Goal: Information Seeking & Learning: Learn about a topic

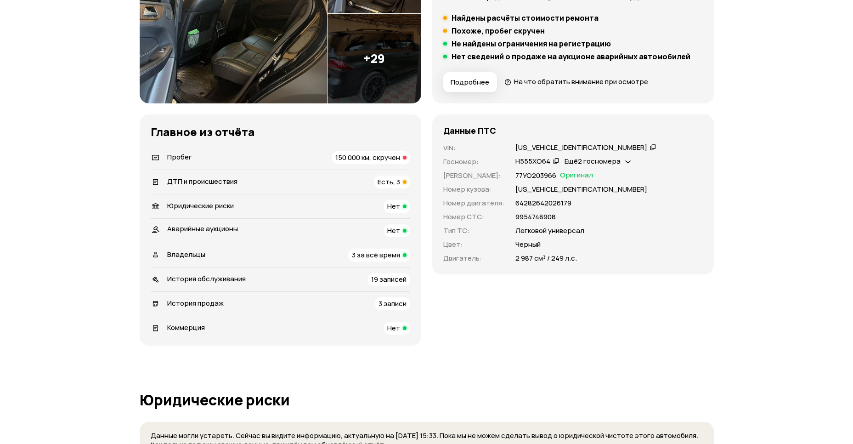
scroll to position [199, 0]
click at [177, 181] on span "ДТП и происшествия" at bounding box center [202, 181] width 70 height 10
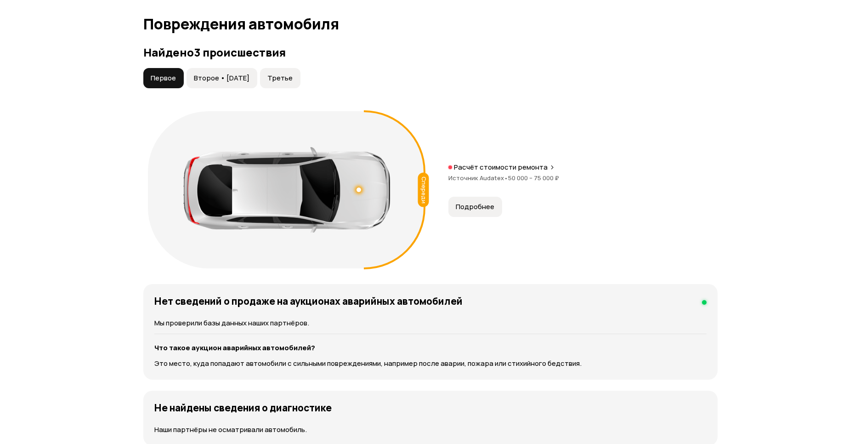
scroll to position [981, 0]
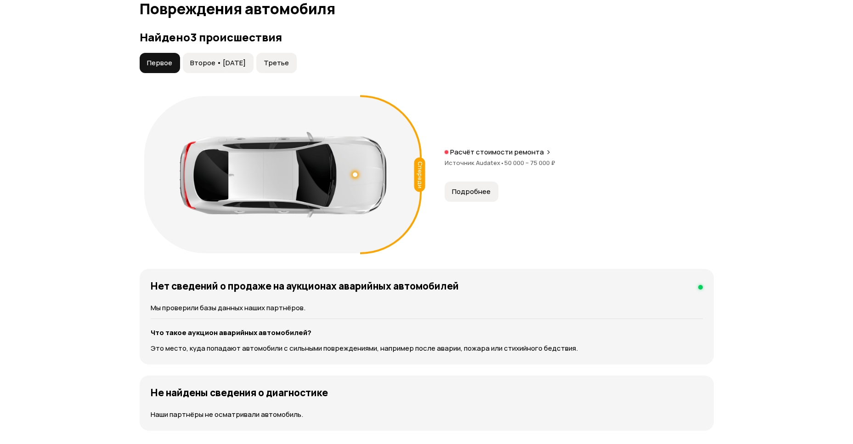
click at [478, 190] on span "Подробнее" at bounding box center [471, 191] width 39 height 9
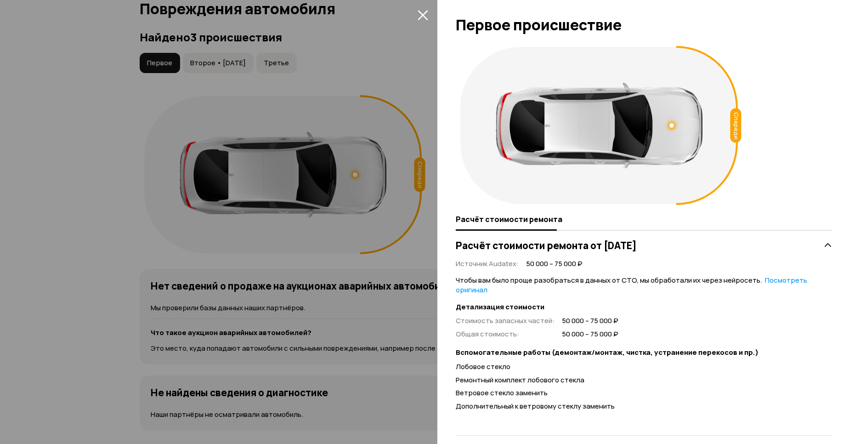
click at [420, 7] on button "закрыть" at bounding box center [422, 14] width 15 height 15
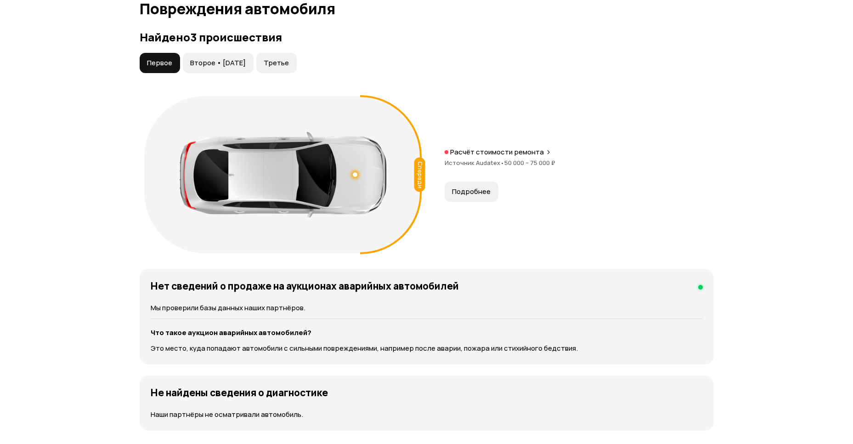
click at [238, 57] on button "Второе • 16 янв 2023" at bounding box center [218, 63] width 71 height 20
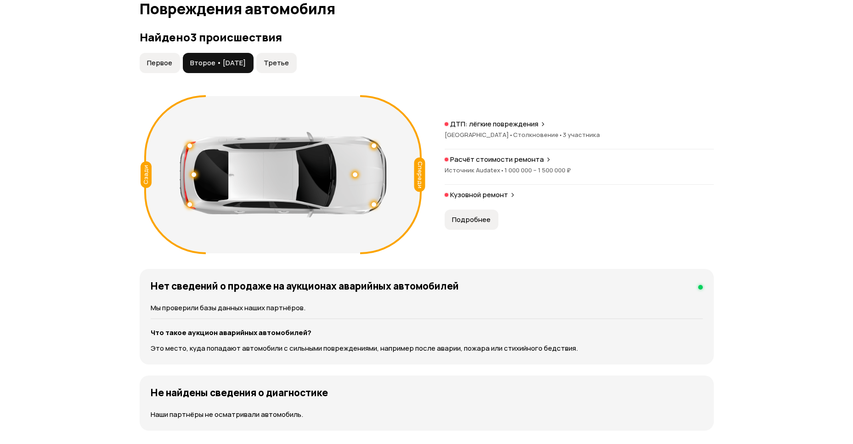
click at [492, 168] on span "Источник Audatex •" at bounding box center [474, 170] width 60 height 8
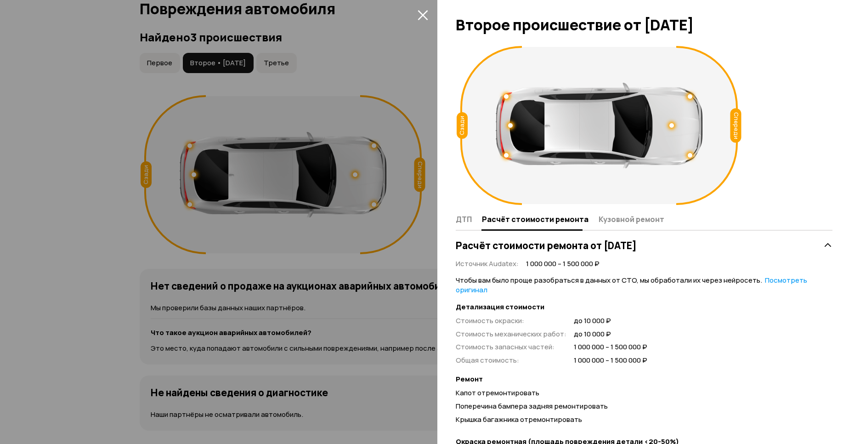
scroll to position [0, 0]
click at [424, 13] on icon "закрыть" at bounding box center [422, 15] width 10 height 10
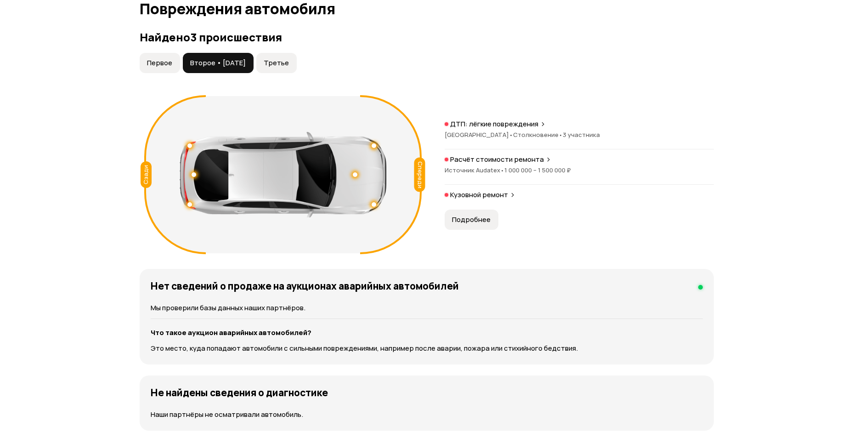
click at [462, 217] on span "Подробнее" at bounding box center [471, 219] width 39 height 9
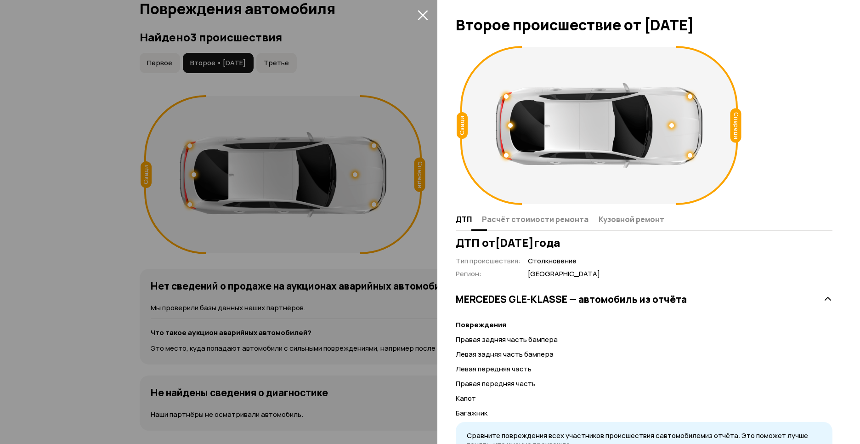
click at [601, 219] on span "Кузовной ремонт" at bounding box center [631, 218] width 66 height 9
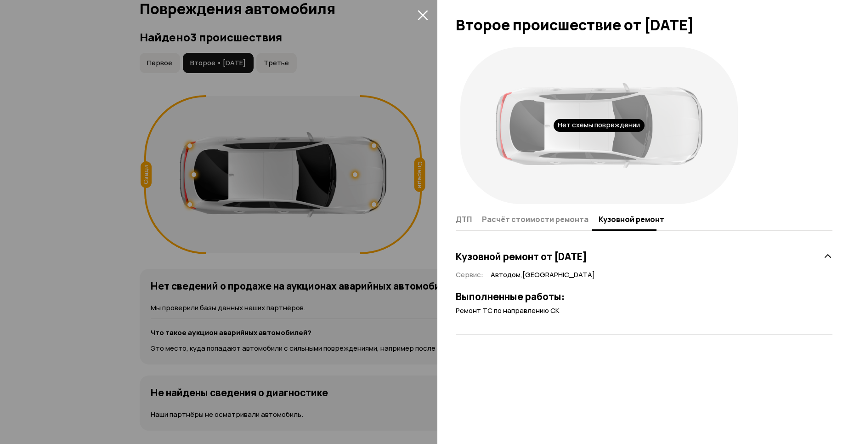
click at [504, 314] on span "Ремонт ТС по направлению СК" at bounding box center [507, 310] width 104 height 10
click at [429, 14] on button "закрыть" at bounding box center [422, 14] width 15 height 15
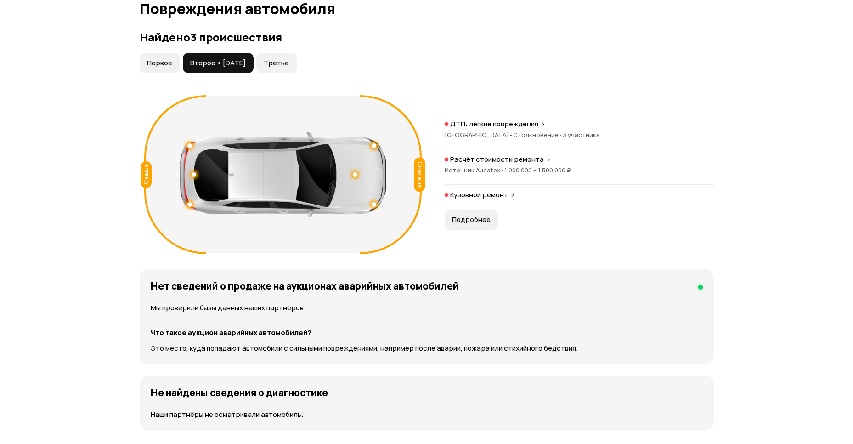
click at [277, 62] on span "Третье" at bounding box center [276, 62] width 25 height 9
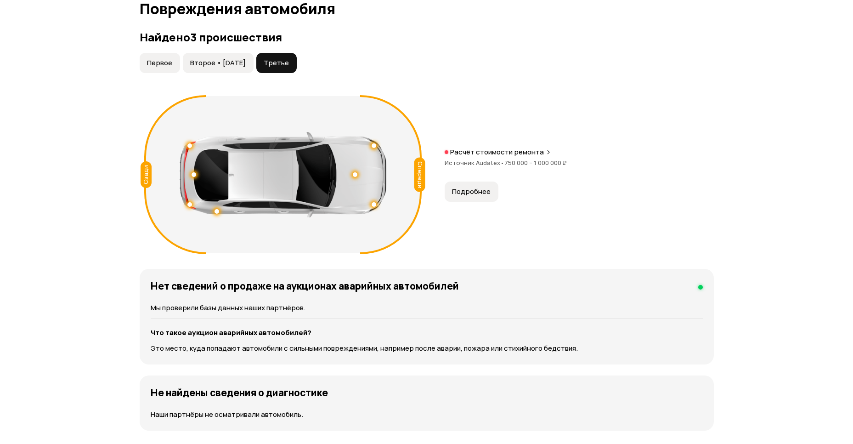
click at [467, 184] on button "Подробнее" at bounding box center [471, 191] width 54 height 20
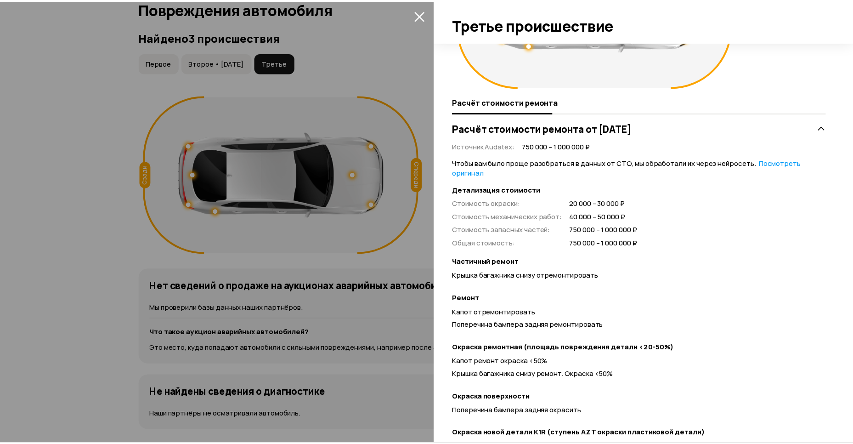
scroll to position [120, 0]
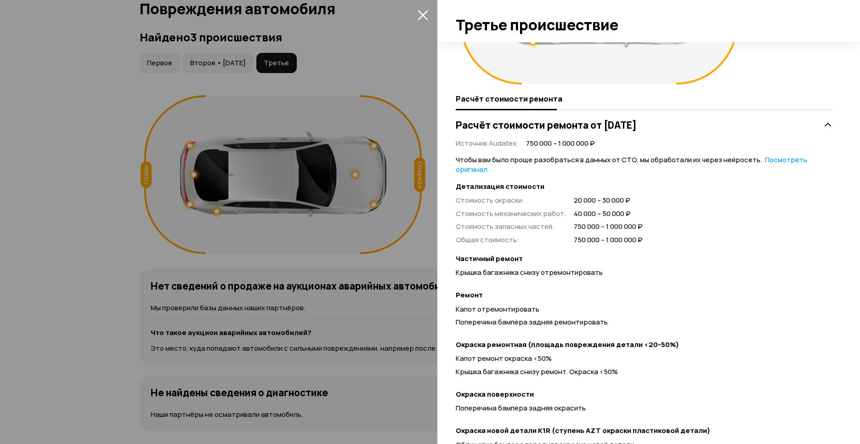
click at [424, 17] on icon "закрыть" at bounding box center [422, 15] width 10 height 10
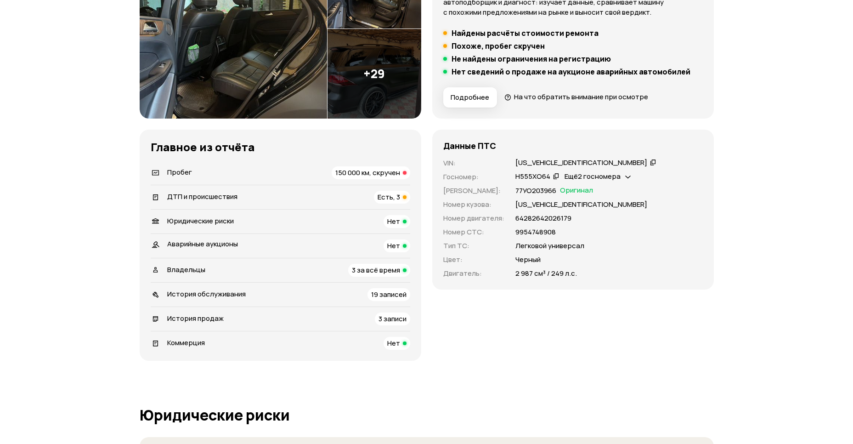
scroll to position [182, 0]
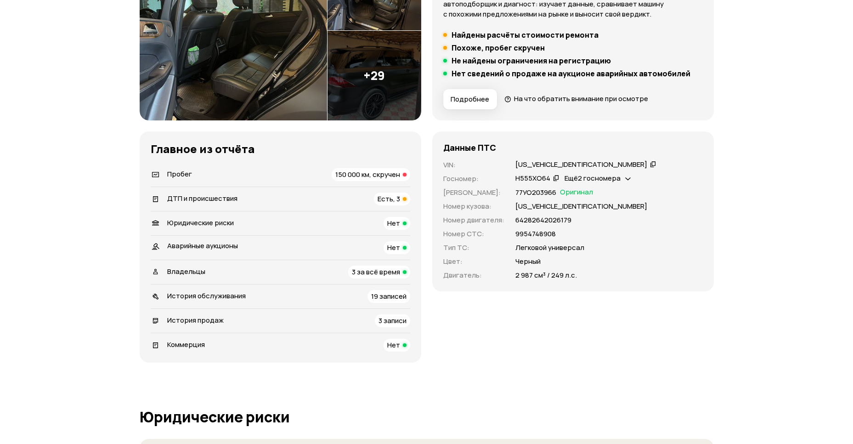
click at [199, 319] on span "История продаж" at bounding box center [195, 320] width 56 height 10
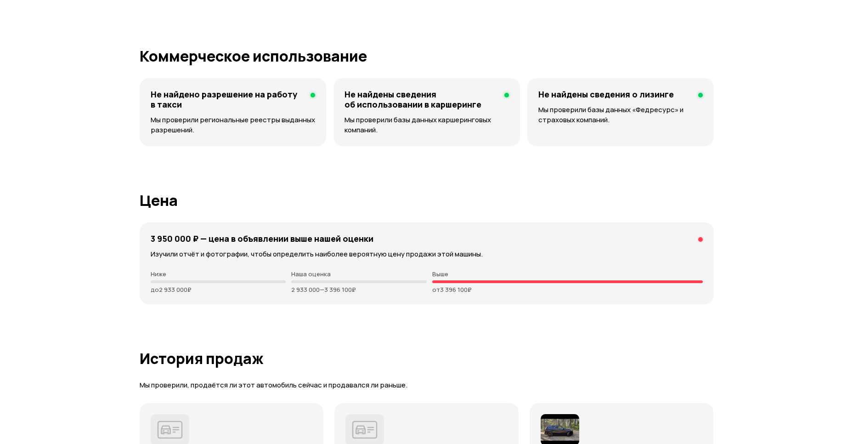
scroll to position [2646, 0]
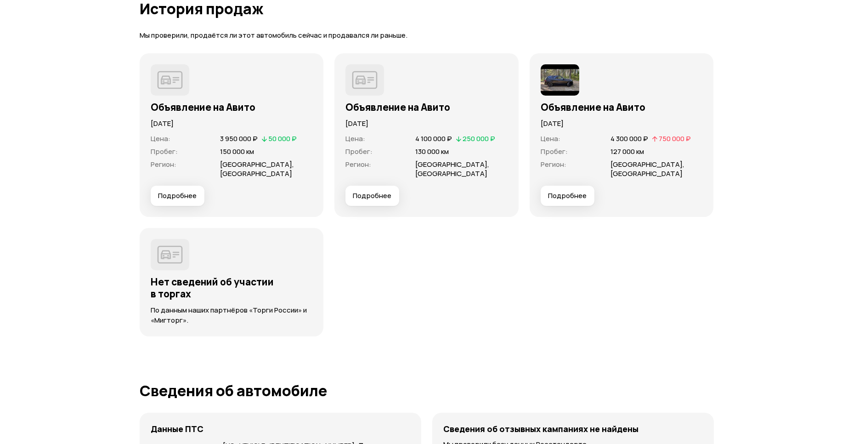
click at [174, 103] on h3 "Объявление на Авито" at bounding box center [232, 107] width 162 height 12
click at [180, 76] on img at bounding box center [170, 79] width 39 height 31
click at [173, 200] on span "Подробнее" at bounding box center [177, 195] width 39 height 9
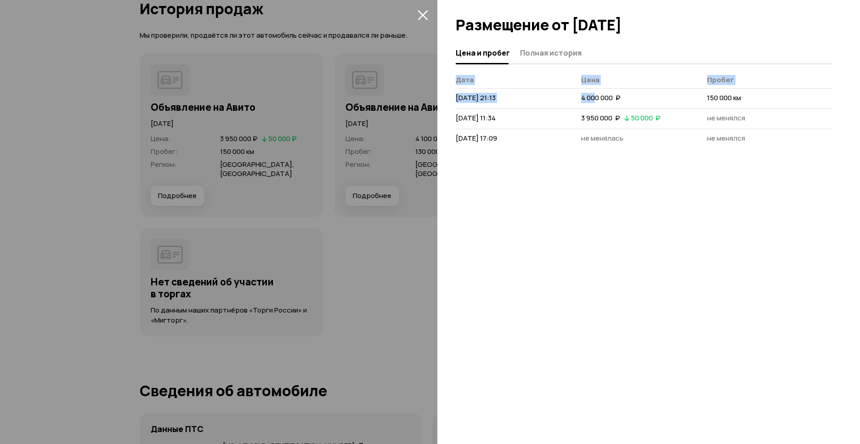
drag, startPoint x: 609, startPoint y: 111, endPoint x: 660, endPoint y: 157, distance: 68.9
click at [660, 157] on div "Цена и пробег Полная история Дата Цена Пробег 26 августа 2025 г. 21:13 4 000 00…" at bounding box center [648, 242] width 422 height 401
drag, startPoint x: 660, startPoint y: 157, endPoint x: 673, endPoint y: 191, distance: 36.3
click at [673, 191] on div "Цена и пробег Полная история Дата Цена Пробег 26 августа 2025 г. 21:13 4 000 00…" at bounding box center [648, 242] width 422 height 401
click at [643, 222] on div "Цена и пробег Полная история Дата Цена Пробег 26 августа 2025 г. 21:13 4 000 00…" at bounding box center [648, 242] width 422 height 401
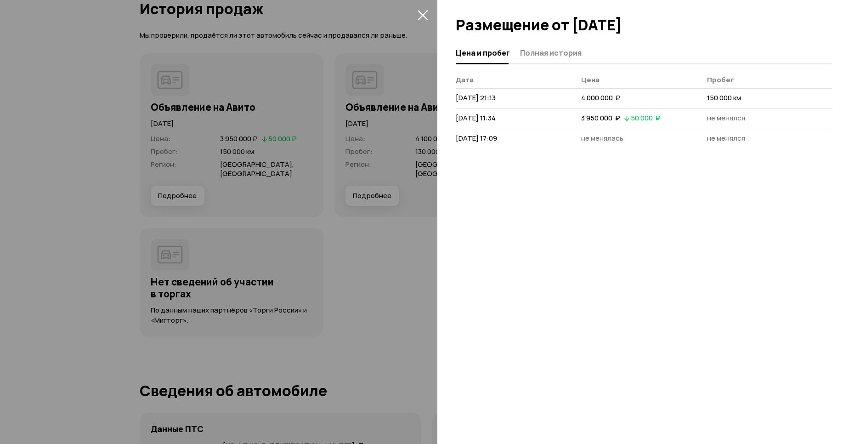
click at [701, 120] on td "3 950 000  ₽   50 000  ₽" at bounding box center [643, 118] width 125 height 20
click at [420, 12] on icon "закрыть" at bounding box center [422, 15] width 10 height 10
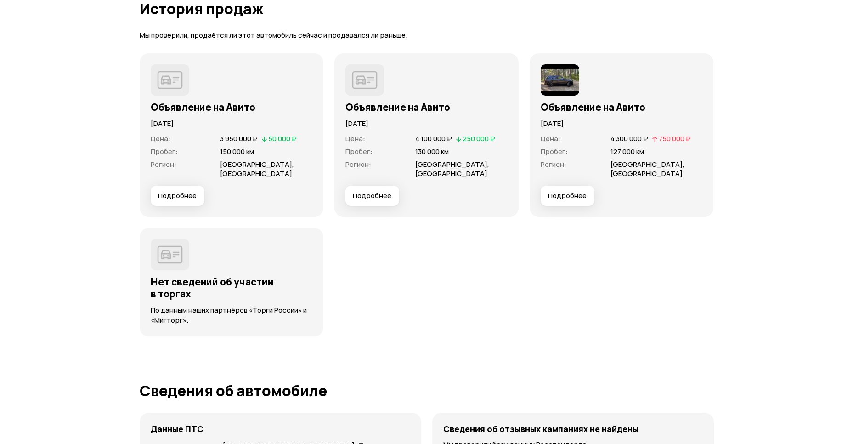
click at [371, 196] on span "Подробнее" at bounding box center [372, 195] width 39 height 9
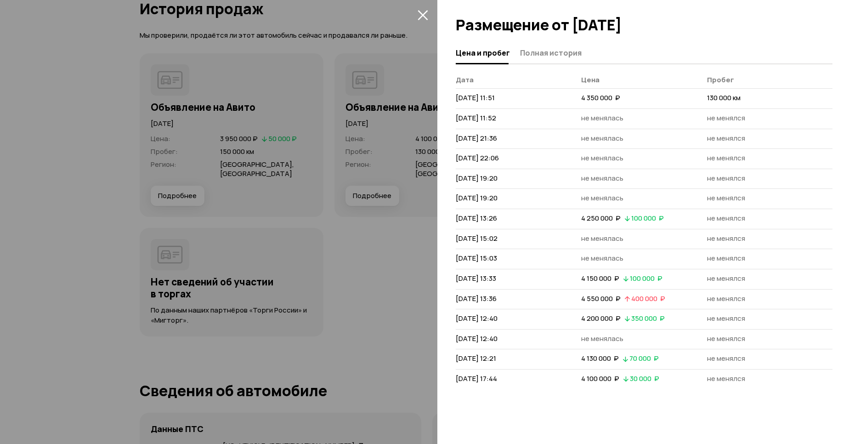
click at [422, 19] on icon "закрыть" at bounding box center [422, 15] width 11 height 11
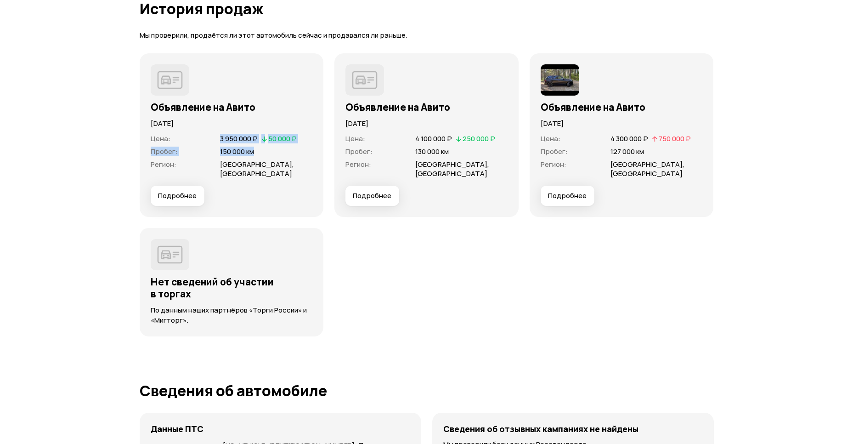
drag, startPoint x: 221, startPoint y: 137, endPoint x: 260, endPoint y: 151, distance: 41.7
click at [260, 151] on dl "Цена : 3 950 000 ₽   50 000 ₽ Пробег : 150 000 км Регион : Саратовская область,…" at bounding box center [232, 156] width 162 height 44
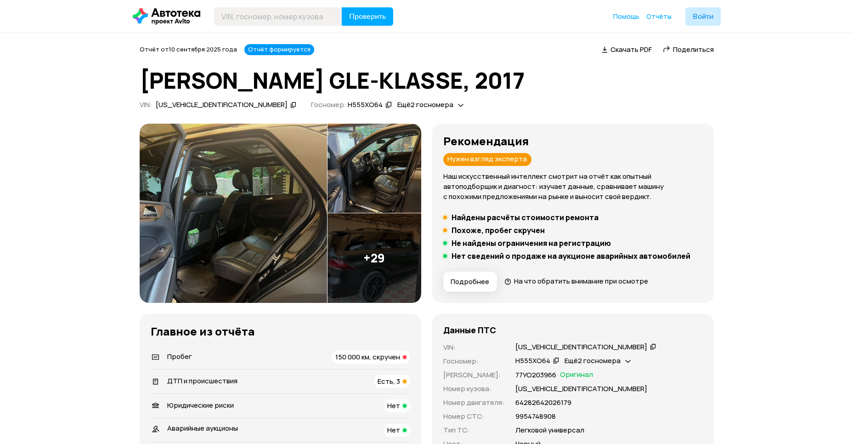
scroll to position [0, 0]
click at [244, 197] on img at bounding box center [233, 213] width 187 height 179
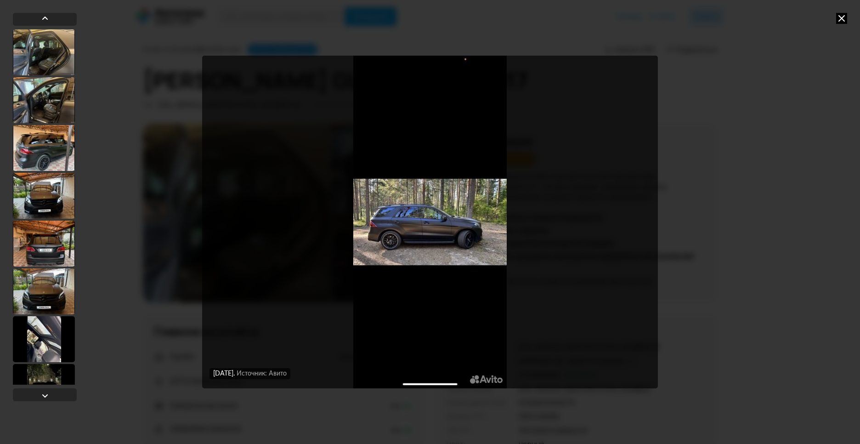
drag, startPoint x: 846, startPoint y: 17, endPoint x: 825, endPoint y: 34, distance: 27.5
click at [845, 17] on icon at bounding box center [841, 18] width 11 height 11
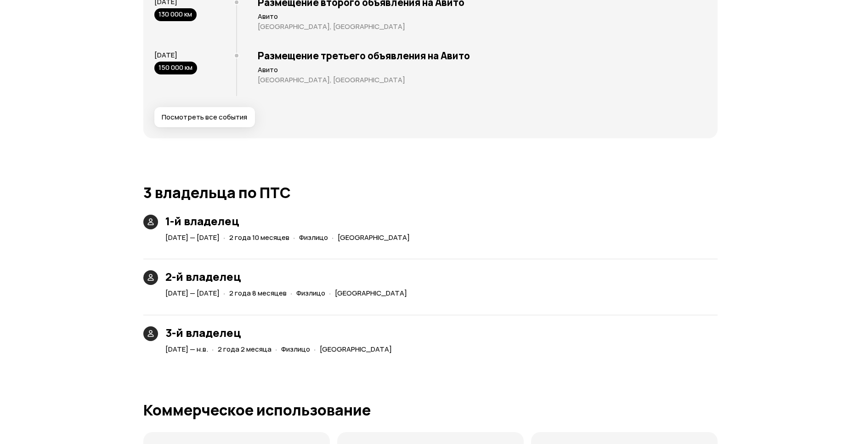
scroll to position [1929, 0]
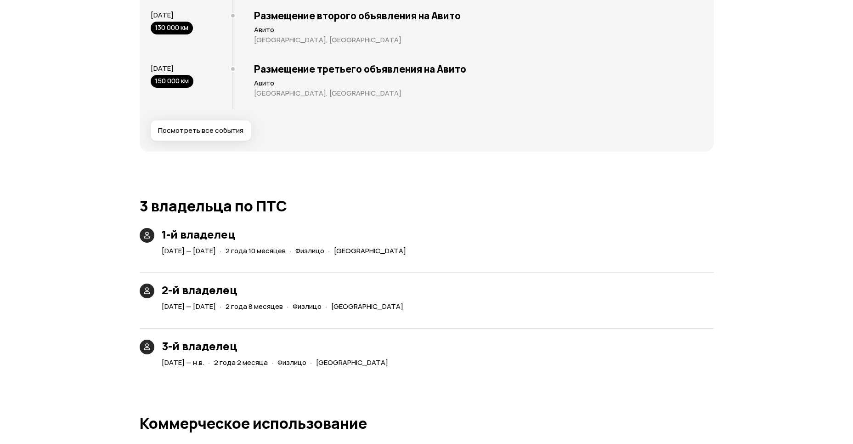
drag, startPoint x: 214, startPoint y: 144, endPoint x: 214, endPoint y: 138, distance: 6.4
click at [215, 143] on div "Найдено 19 событий и 3 владельца. Последние события 5 июня 2024 127 000 км Разм…" at bounding box center [427, 18] width 574 height 267
click at [214, 136] on button "Посмотреть все события" at bounding box center [201, 130] width 101 height 20
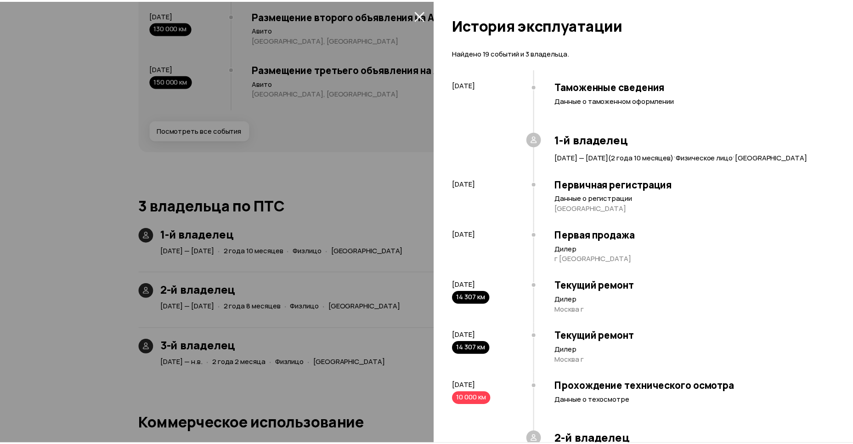
scroll to position [0, 0]
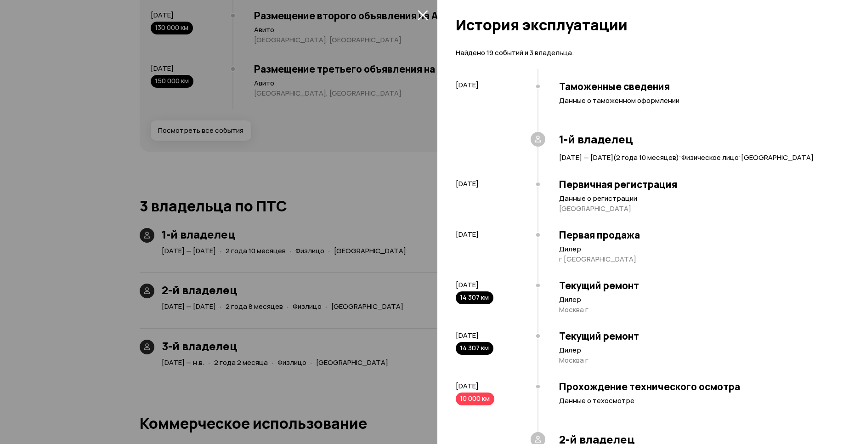
click at [423, 4] on div at bounding box center [430, 222] width 860 height 444
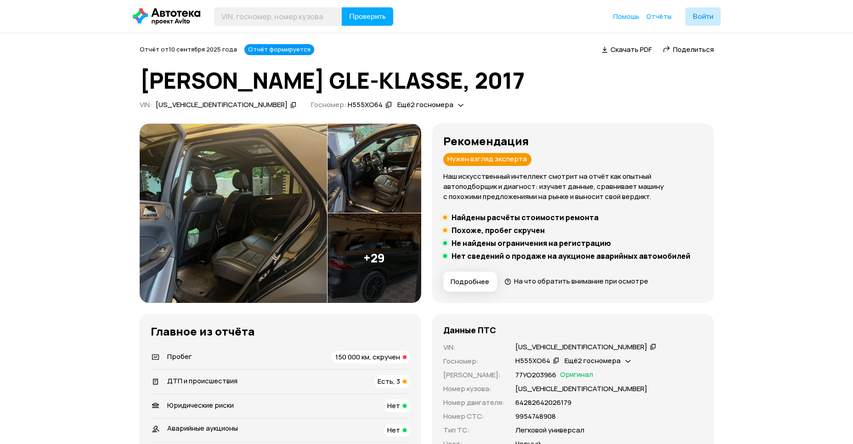
click at [252, 180] on img at bounding box center [233, 213] width 187 height 179
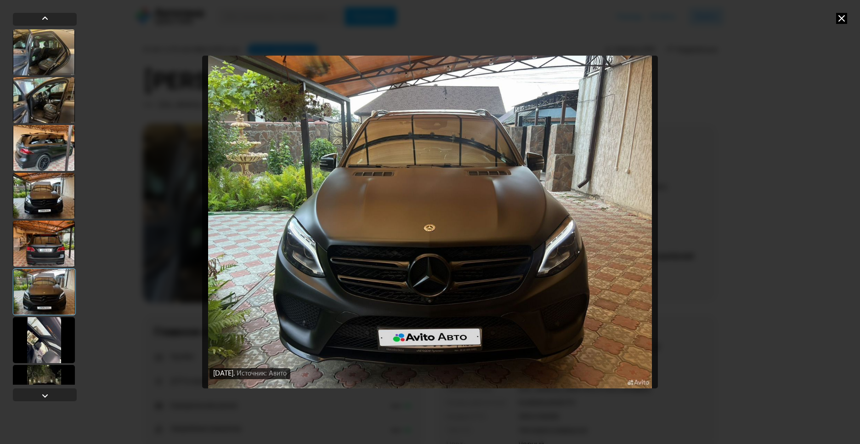
click at [839, 18] on icon at bounding box center [841, 18] width 11 height 11
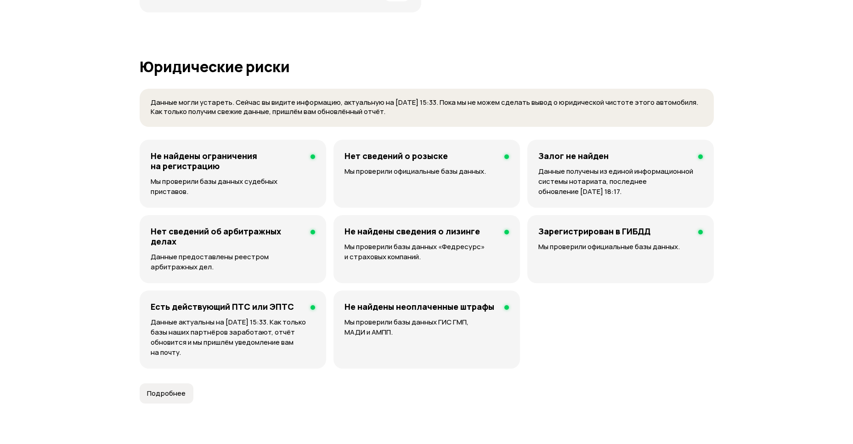
scroll to position [532, 0]
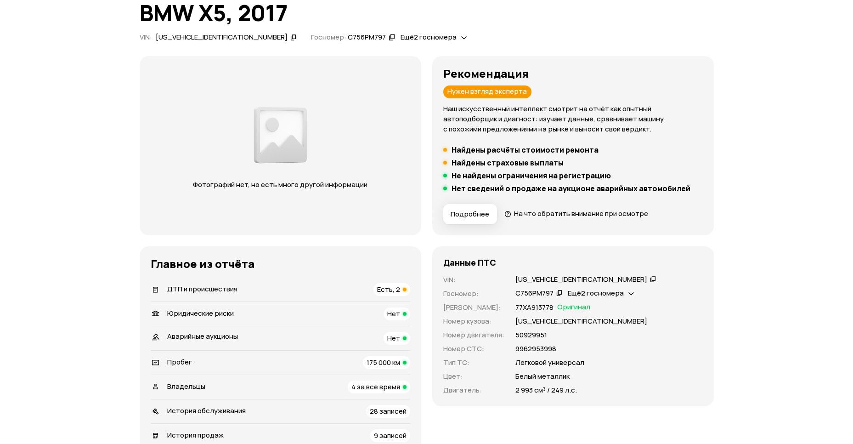
scroll to position [66, 0]
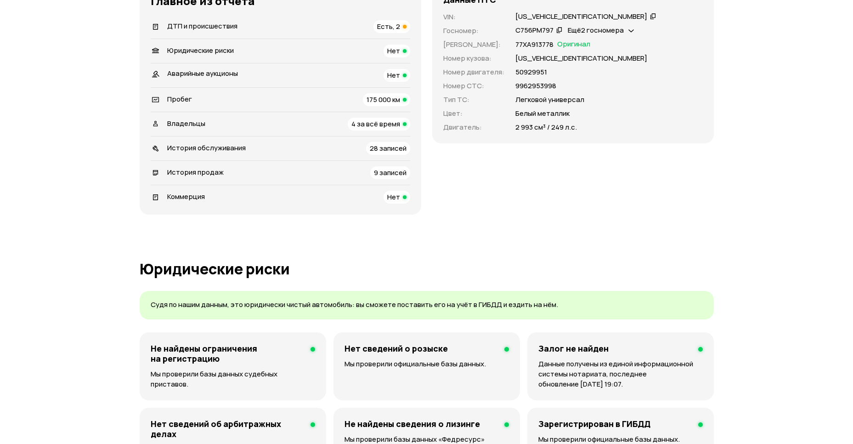
scroll to position [332, 0]
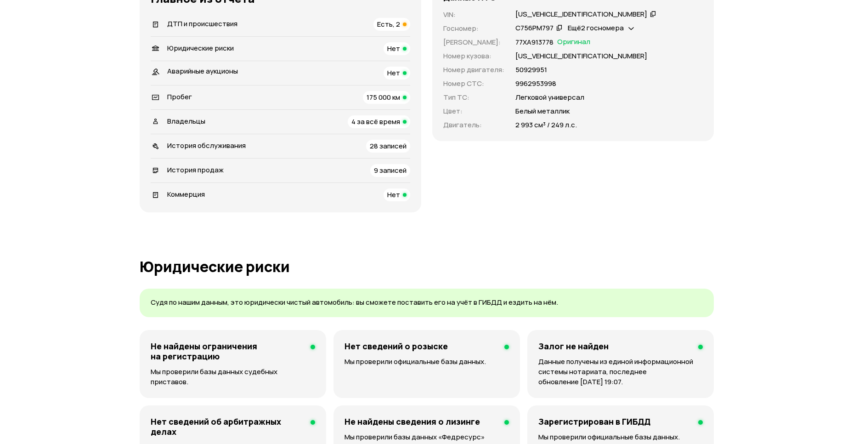
drag, startPoint x: 208, startPoint y: 36, endPoint x: 210, endPoint y: 27, distance: 9.0
click at [209, 36] on li "Юридические риски Нет" at bounding box center [280, 48] width 259 height 24
click at [210, 27] on span "ДТП и происшествия" at bounding box center [202, 24] width 70 height 10
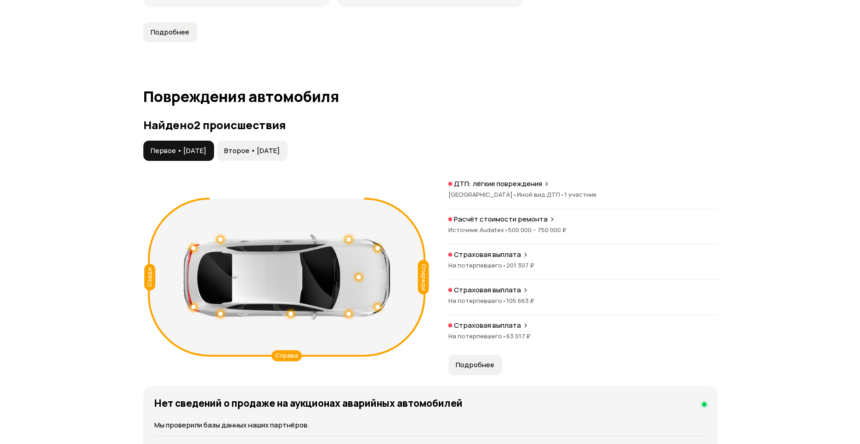
scroll to position [951, 0]
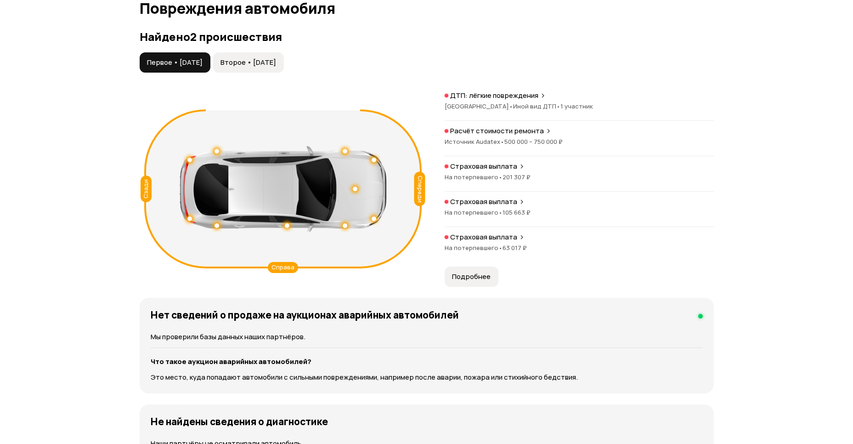
click at [485, 96] on p "ДТП: лёгкие повреждения" at bounding box center [494, 95] width 88 height 9
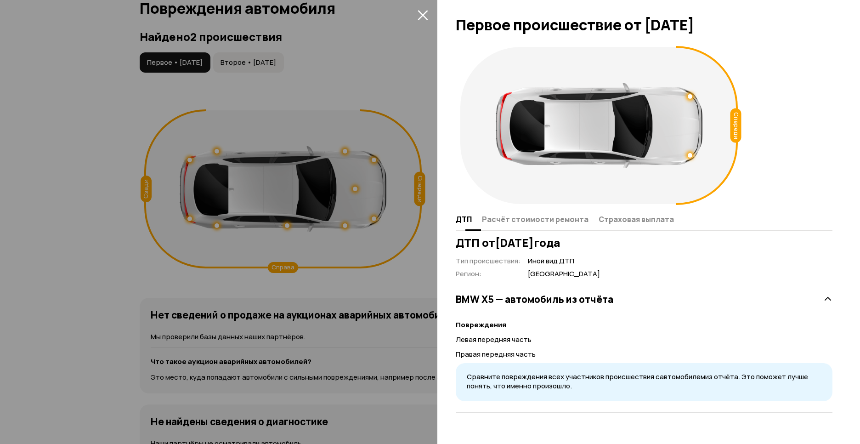
click at [528, 216] on span "Расчёт стоимости ремонта" at bounding box center [535, 218] width 107 height 9
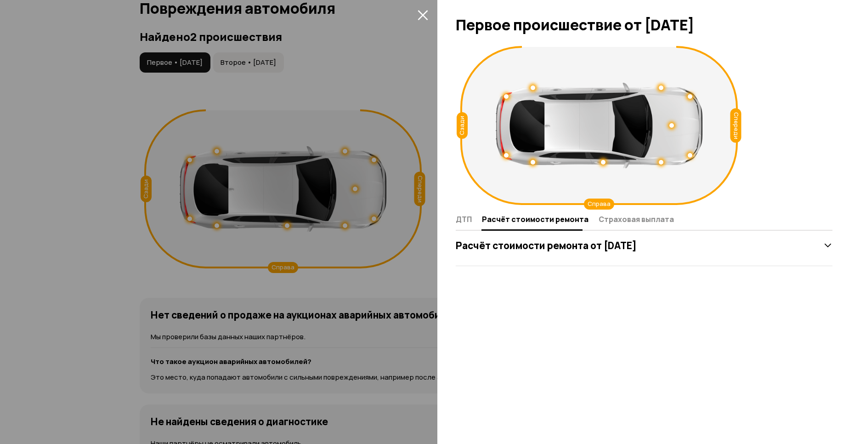
click at [826, 246] on icon at bounding box center [827, 245] width 9 height 9
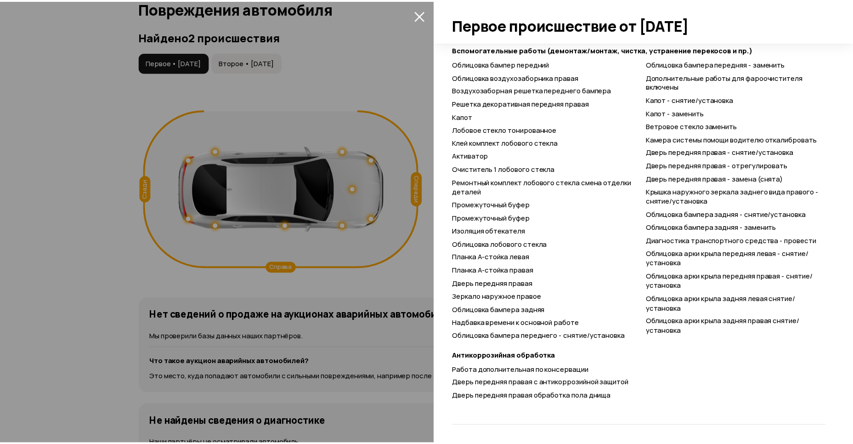
scroll to position [534, 0]
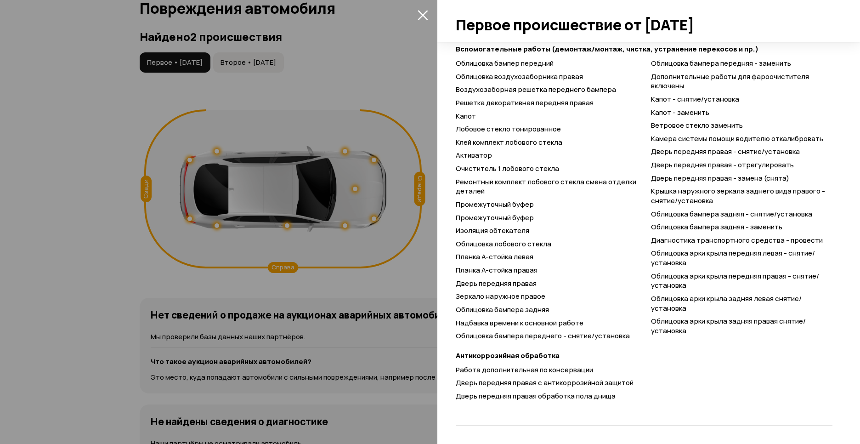
click at [423, 10] on icon "закрыть" at bounding box center [422, 15] width 11 height 11
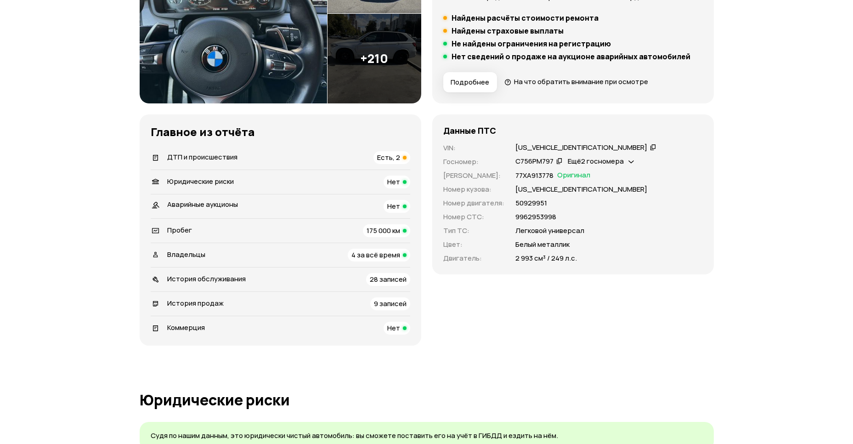
scroll to position [199, 0]
click at [532, 143] on div "X4XKS494100X73935" at bounding box center [581, 148] width 132 height 10
copy div "X4XKS494100X73935"
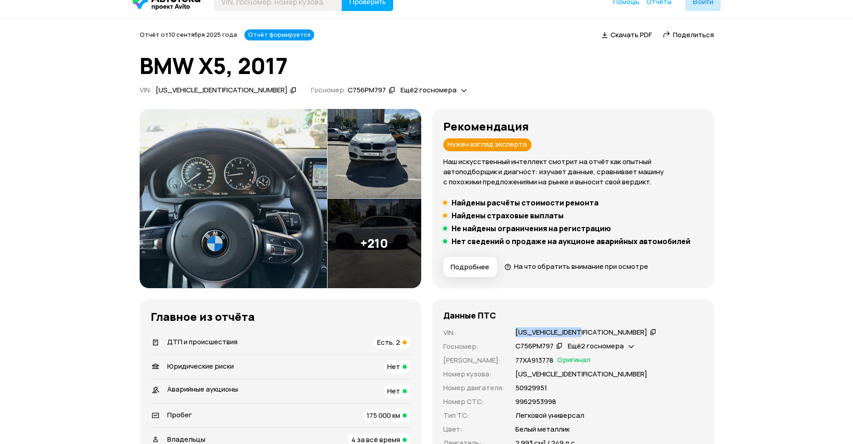
scroll to position [4, 0]
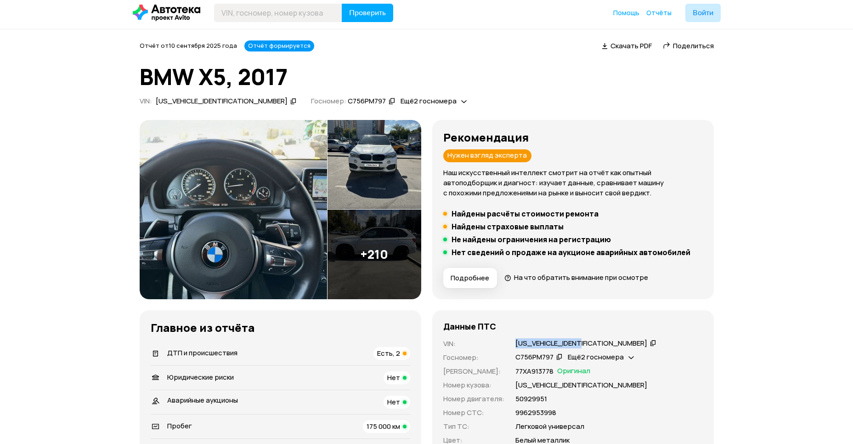
click at [197, 162] on img at bounding box center [233, 209] width 187 height 179
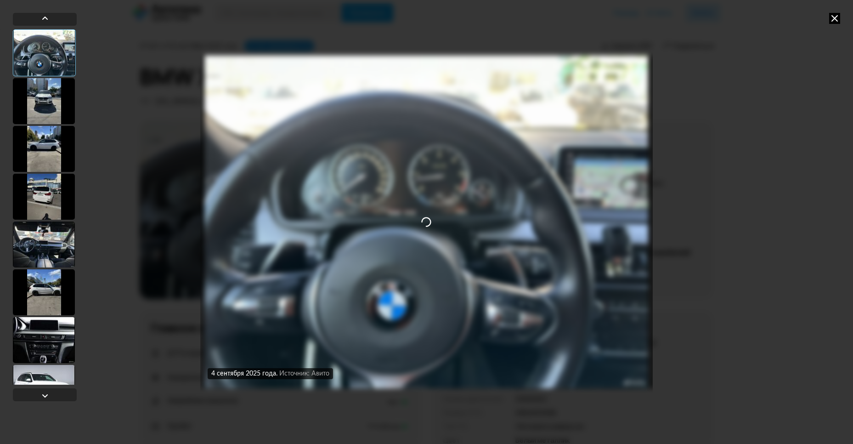
scroll to position [0, 0]
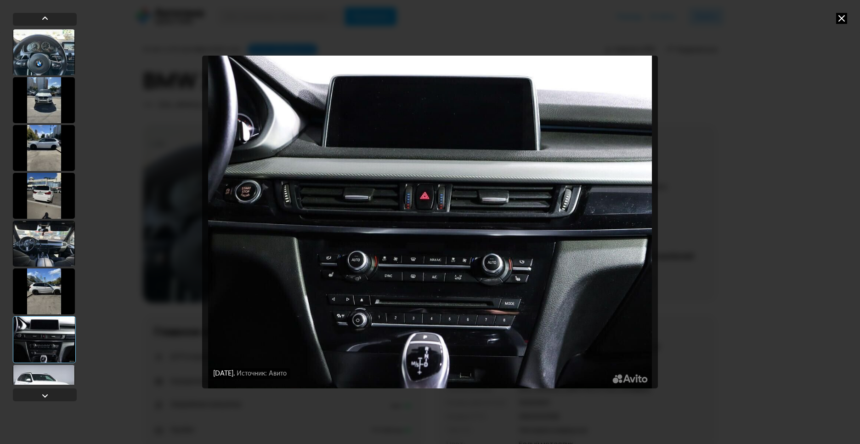
click at [40, 382] on div at bounding box center [44, 388] width 62 height 46
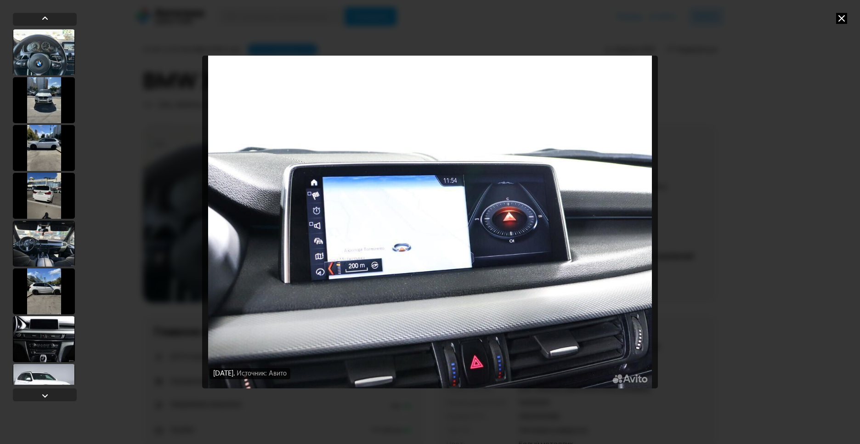
drag, startPoint x: 848, startPoint y: 22, endPoint x: 843, endPoint y: 19, distance: 6.0
click at [843, 19] on div "4 сентября 2025 года Источник: Авито 4 сентября 2025 года Источник: Авито 4 сен…" at bounding box center [430, 222] width 860 height 444
click at [843, 19] on icon at bounding box center [841, 18] width 11 height 11
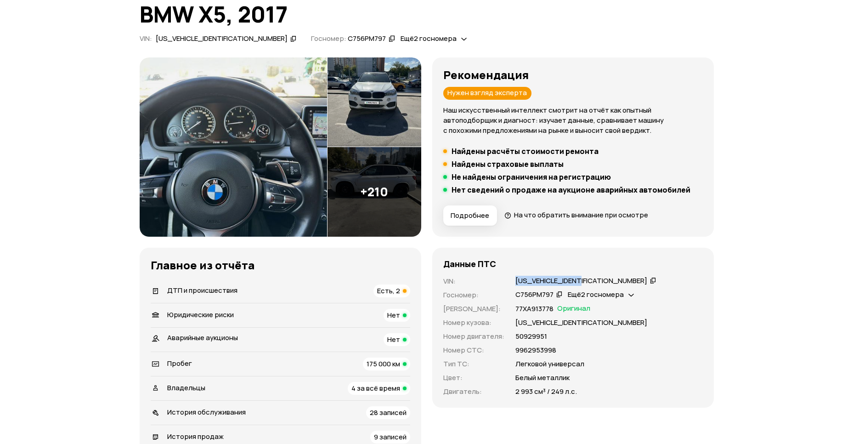
scroll to position [66, 0]
click at [214, 287] on span "ДТП и происшествия" at bounding box center [202, 290] width 70 height 10
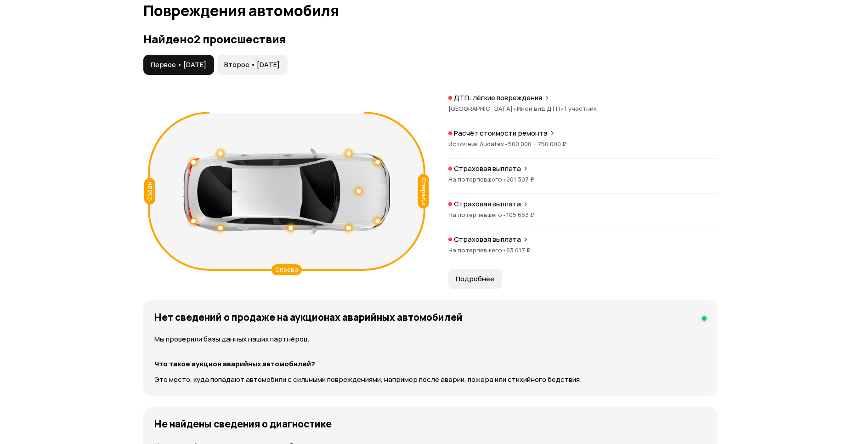
scroll to position [951, 0]
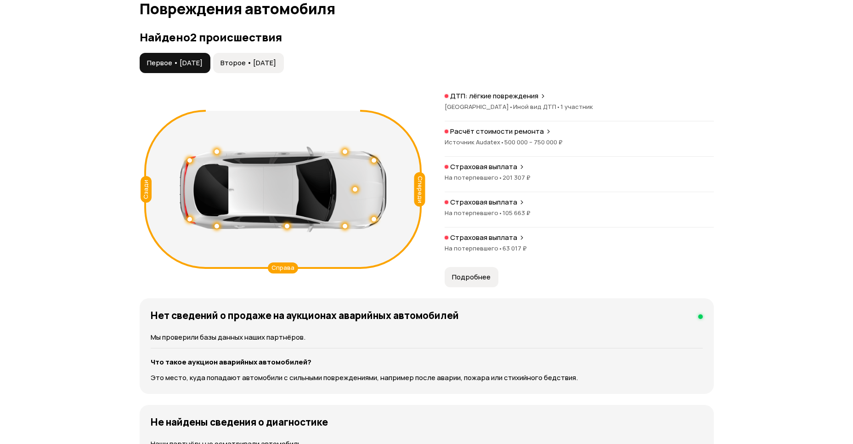
click at [276, 62] on span "Второе • 01 июн 2024" at bounding box center [248, 62] width 56 height 9
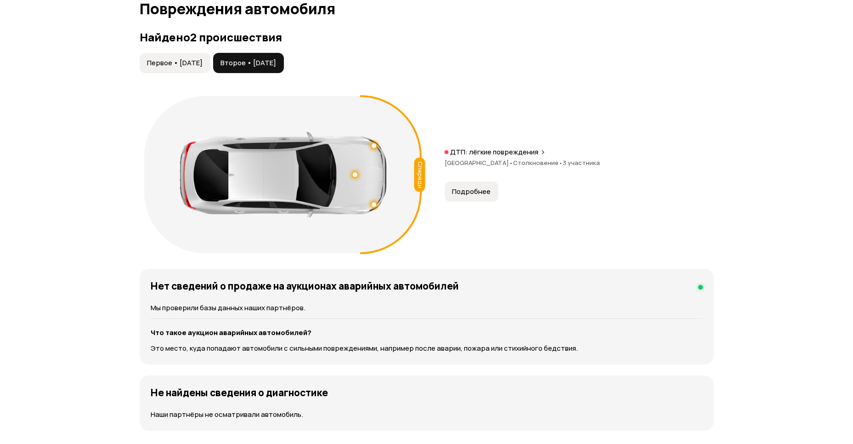
click at [467, 187] on span "Подробнее" at bounding box center [471, 191] width 39 height 9
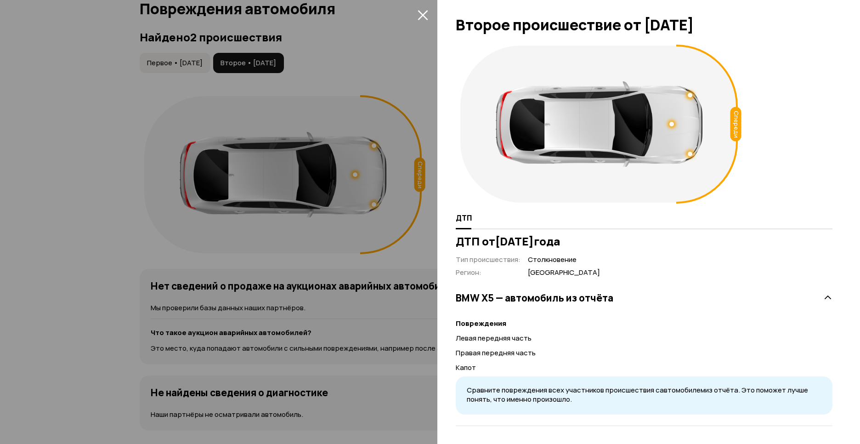
scroll to position [2, 0]
drag, startPoint x: 464, startPoint y: 331, endPoint x: 481, endPoint y: 364, distance: 37.0
click at [481, 364] on div "Повреждения Левая передняя часть Правая передняя часть Капот Сравните поврежден…" at bounding box center [643, 359] width 377 height 107
drag, startPoint x: 481, startPoint y: 364, endPoint x: 599, endPoint y: 341, distance: 120.3
click at [599, 341] on p "Левая передняя часть" at bounding box center [643, 337] width 377 height 10
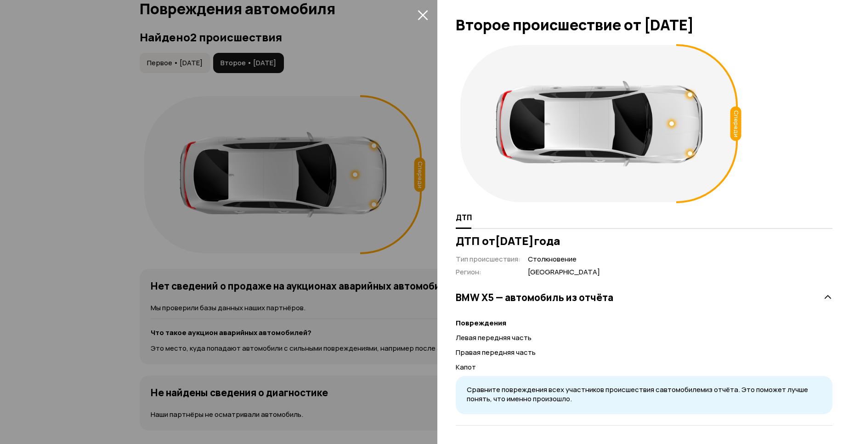
click at [424, 14] on icon "закрыть" at bounding box center [422, 15] width 11 height 11
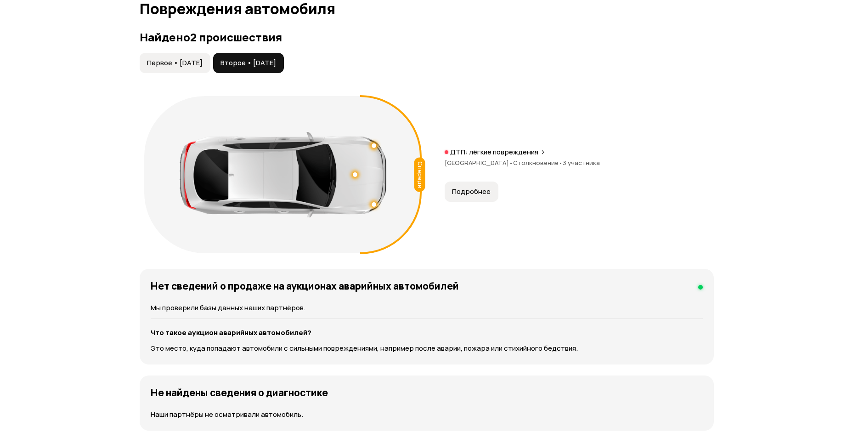
click at [177, 82] on div "Первое • 21 дек 2019 Второе • 01 июн 2024 Спереди ДТП: лёгкие повреждения Москв…" at bounding box center [427, 155] width 574 height 205
click at [175, 62] on span "Первое • 21 дек 2019" at bounding box center [175, 62] width 56 height 9
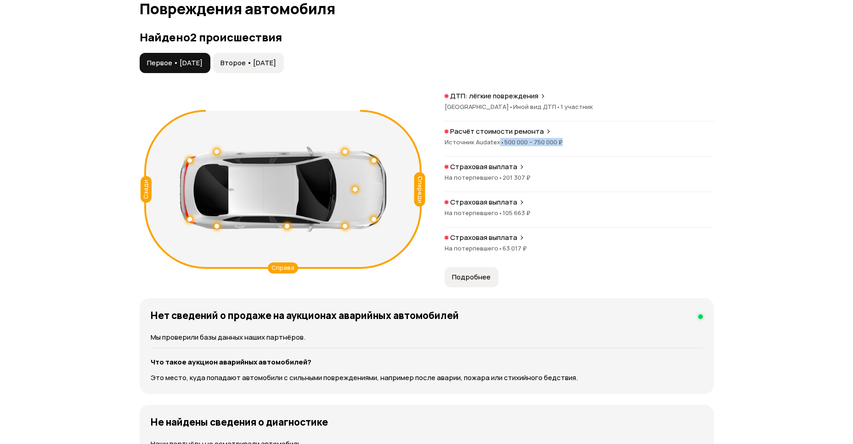
drag, startPoint x: 498, startPoint y: 143, endPoint x: 568, endPoint y: 142, distance: 69.3
click at [568, 142] on div "Источник Audatex • 500 000 – 750 000 ₽" at bounding box center [578, 142] width 269 height 8
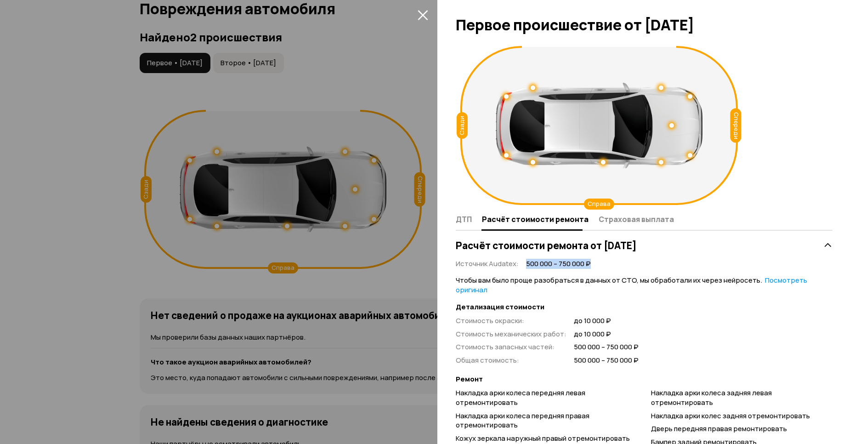
drag, startPoint x: 527, startPoint y: 268, endPoint x: 607, endPoint y: 267, distance: 79.9
drag, startPoint x: 607, startPoint y: 267, endPoint x: 728, endPoint y: 261, distance: 121.4
click at [640, 214] on span "Страховая выплата" at bounding box center [635, 218] width 75 height 9
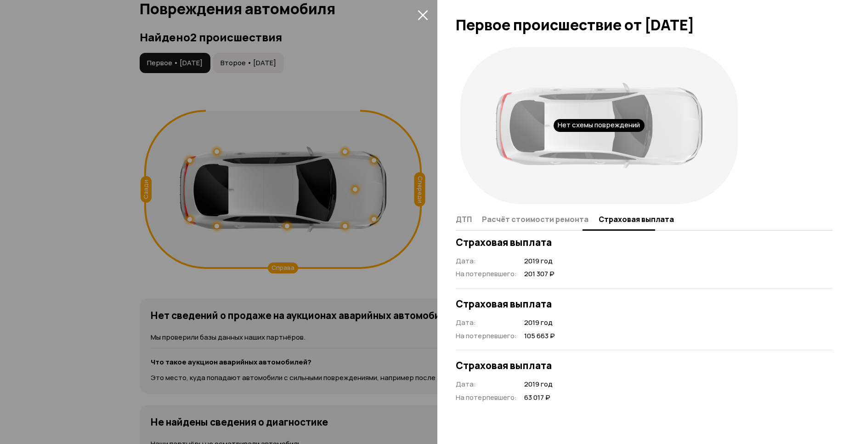
click at [523, 220] on span "Расчёт стоимости ремонта" at bounding box center [535, 218] width 107 height 9
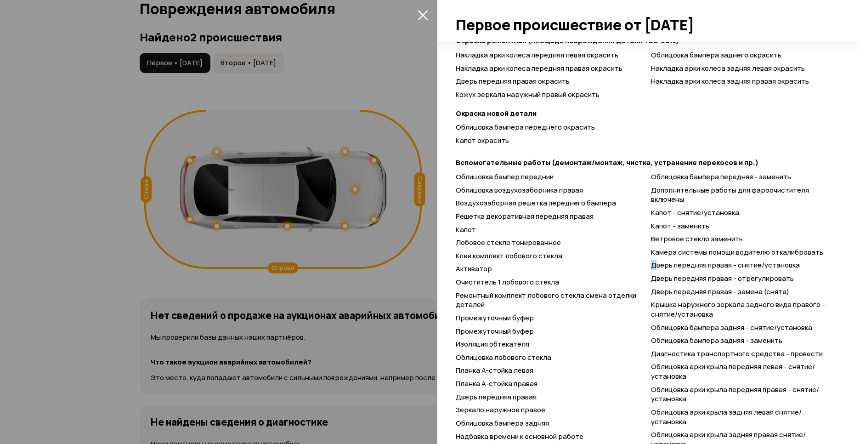
scroll to position [422, 0]
drag, startPoint x: 647, startPoint y: 267, endPoint x: 809, endPoint y: 272, distance: 162.6
click at [809, 272] on div "Облицовка бампер передний Облицовка воздухозаборника правая Воздухозаборная реш…" at bounding box center [643, 313] width 377 height 283
click at [675, 264] on span "Дверь передняя правая - снятие/установка" at bounding box center [725, 264] width 149 height 10
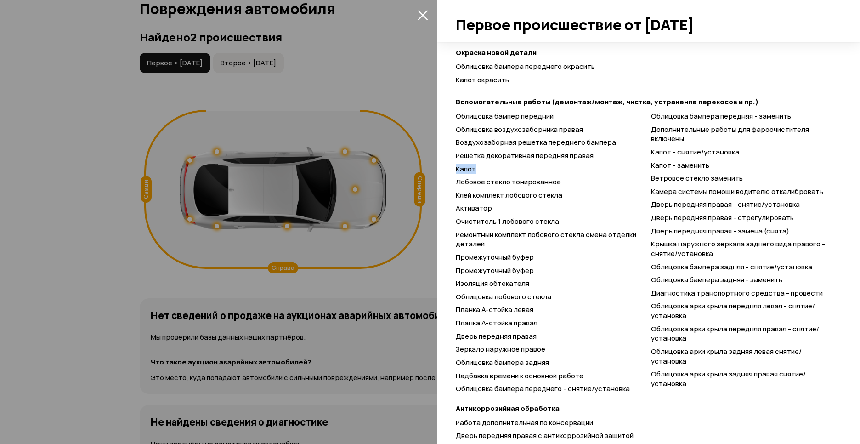
scroll to position [482, 0]
drag, startPoint x: 453, startPoint y: 168, endPoint x: 499, endPoint y: 169, distance: 46.4
click at [499, 169] on div "Спереди Сзади Справа ДТП Расчёт стоимости ремонта Страховая выплата Расчёт стои…" at bounding box center [648, 242] width 422 height 401
drag, startPoint x: 657, startPoint y: 166, endPoint x: 724, endPoint y: 165, distance: 67.0
click at [724, 165] on div "Капот - заменить" at bounding box center [741, 166] width 181 height 10
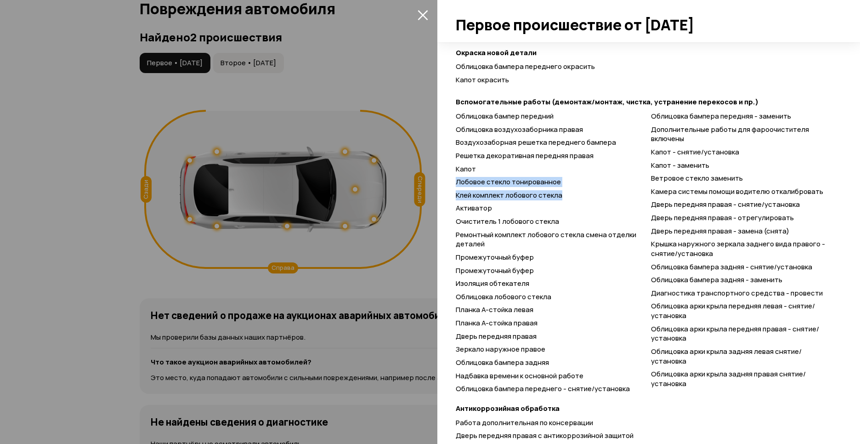
drag, startPoint x: 455, startPoint y: 180, endPoint x: 572, endPoint y: 189, distance: 117.0
click at [572, 189] on div "Расчёт стоимости ремонта от 3 января 2020 года Источник Audatex : 500 000 – 750…" at bounding box center [644, 116] width 380 height 724
drag, startPoint x: 572, startPoint y: 189, endPoint x: 618, endPoint y: 236, distance: 66.2
click at [618, 236] on div "Ремонтный комплект лобового стекла смена отделки деталей" at bounding box center [545, 239] width 181 height 19
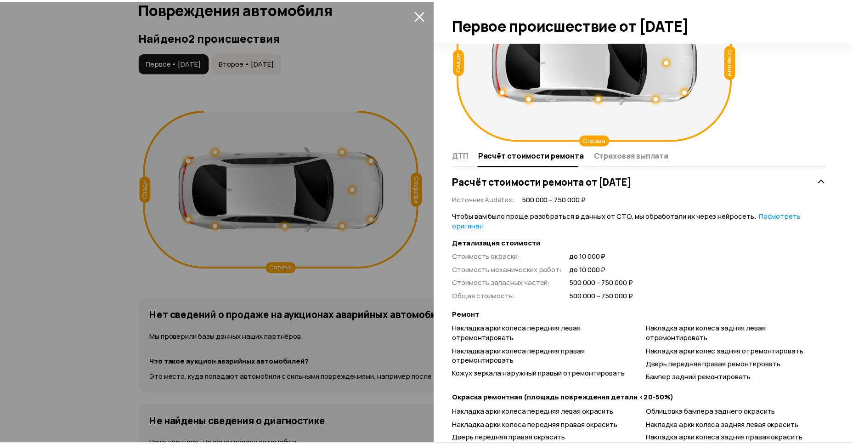
scroll to position [0, 0]
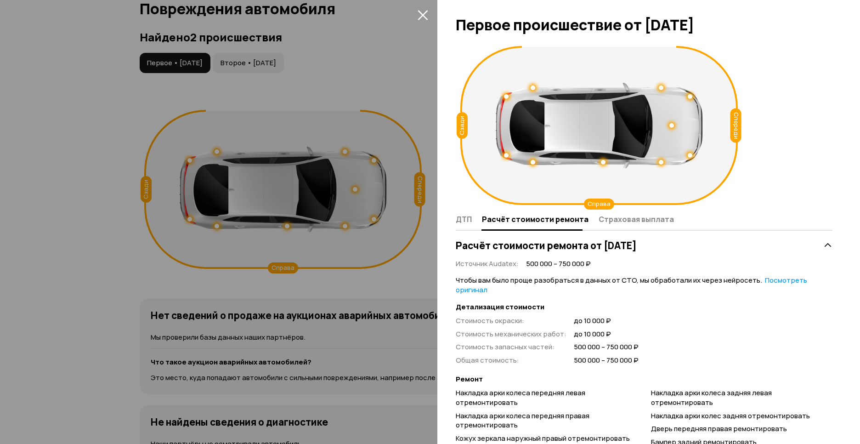
click at [423, 16] on icon "закрыть" at bounding box center [422, 15] width 10 height 10
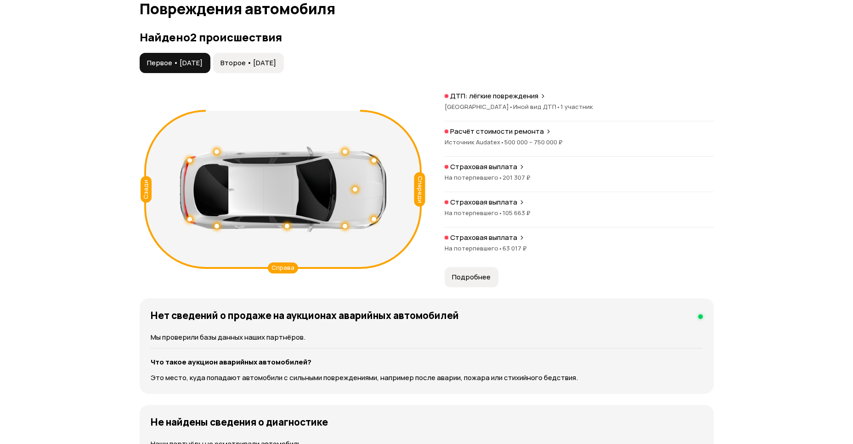
click at [476, 280] on span "Подробнее" at bounding box center [471, 276] width 39 height 9
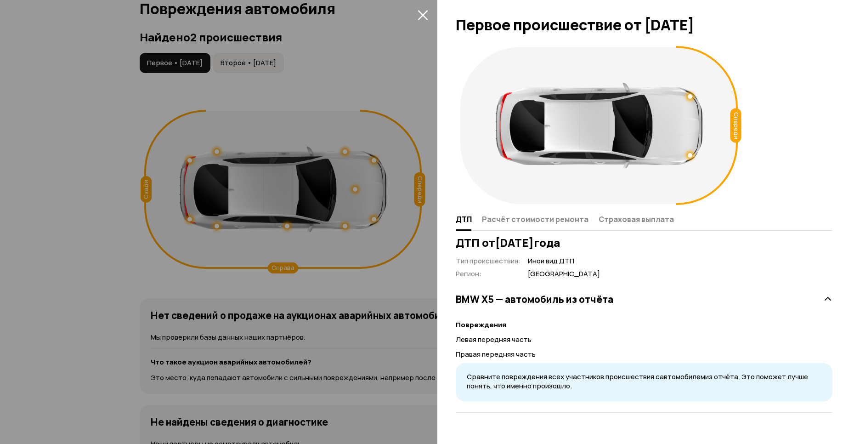
click at [422, 17] on icon "закрыть" at bounding box center [422, 15] width 11 height 11
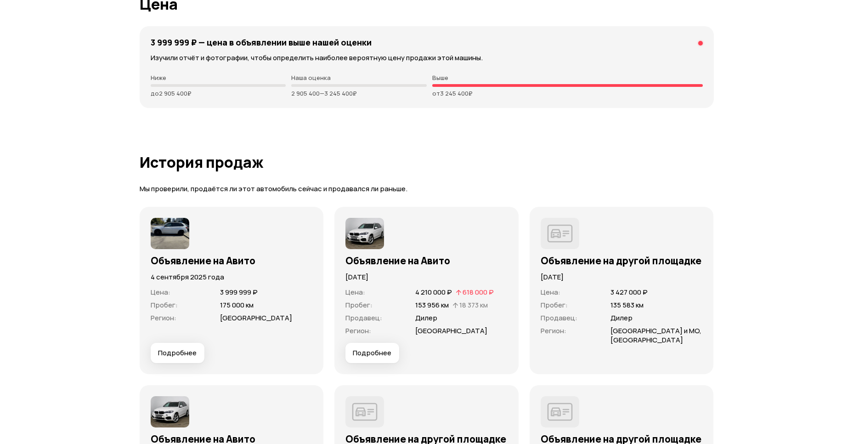
scroll to position [2614, 0]
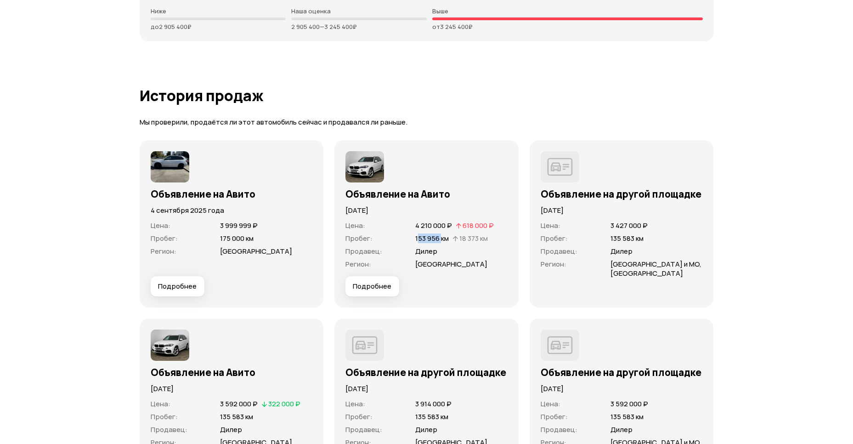
drag, startPoint x: 432, startPoint y: 237, endPoint x: 441, endPoint y: 237, distance: 9.2
click at [441, 237] on span "153 956 км" at bounding box center [432, 238] width 34 height 10
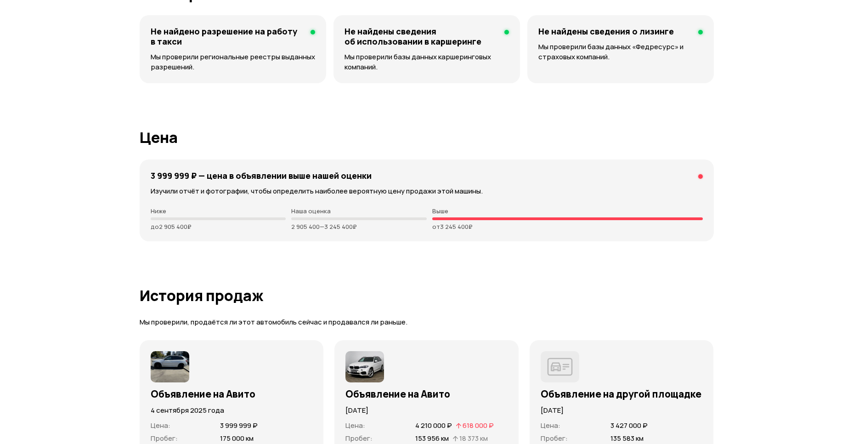
scroll to position [2415, 0]
drag, startPoint x: 433, startPoint y: 231, endPoint x: 503, endPoint y: 232, distance: 70.3
click at [503, 232] on div "3 999 999 ₽ — цена в объявлении выше нашей оценки Изучили отчёт и фотографии, ч…" at bounding box center [427, 200] width 574 height 82
drag, startPoint x: 503, startPoint y: 232, endPoint x: 444, endPoint y: 267, distance: 68.4
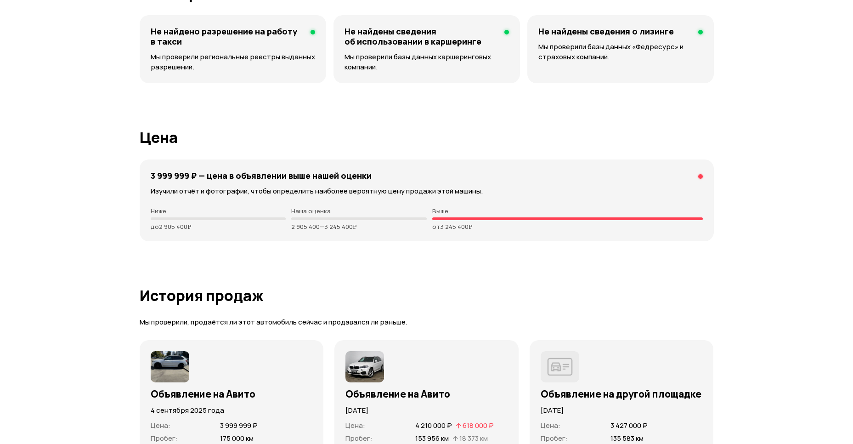
drag, startPoint x: 435, startPoint y: 229, endPoint x: 476, endPoint y: 231, distance: 40.5
click at [476, 231] on div "3 999 999 ₽ — цена в объявлении выше нашей оценки Изучили отчёт и фотографии, ч…" at bounding box center [427, 200] width 574 height 82
drag, startPoint x: 159, startPoint y: 167, endPoint x: 222, endPoint y: 170, distance: 63.0
click at [222, 170] on div "3 999 999 ₽ — цена в объявлении выше нашей оценки Изучили отчёт и фотографии, ч…" at bounding box center [427, 200] width 574 height 82
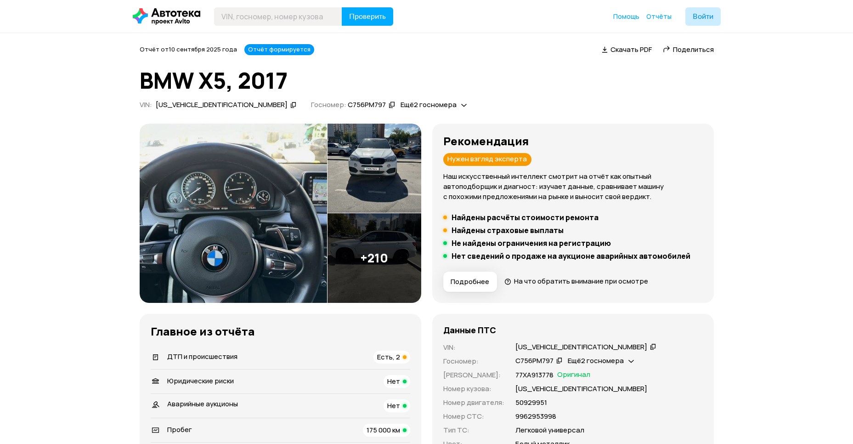
scroll to position [0, 0]
click at [249, 205] on img at bounding box center [233, 213] width 187 height 179
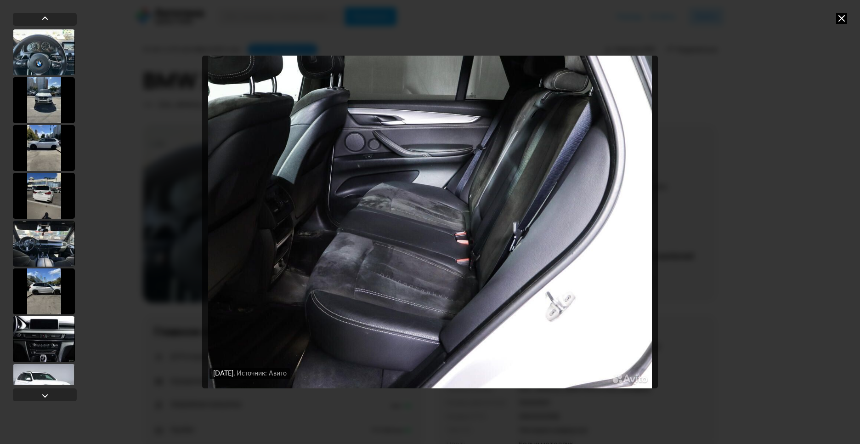
click at [842, 18] on icon at bounding box center [841, 18] width 11 height 11
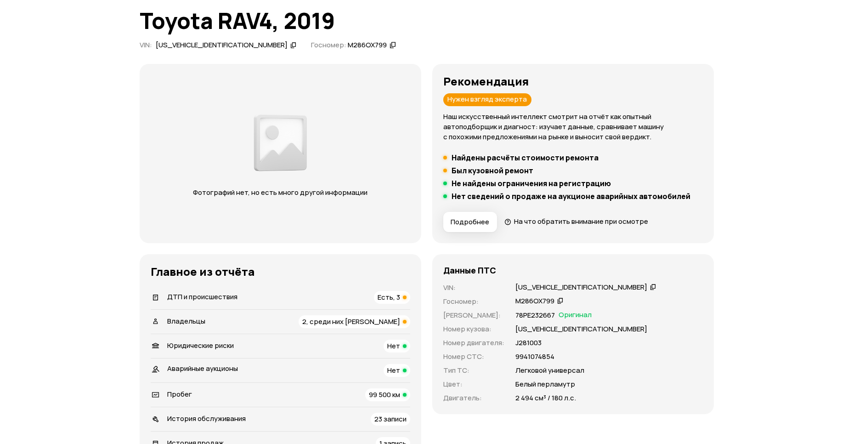
scroll to position [66, 0]
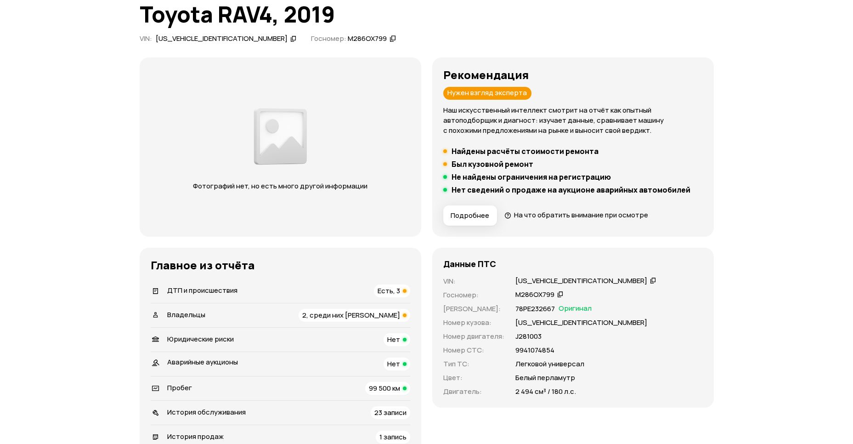
click at [201, 288] on span "ДТП и происшествия" at bounding box center [202, 290] width 70 height 10
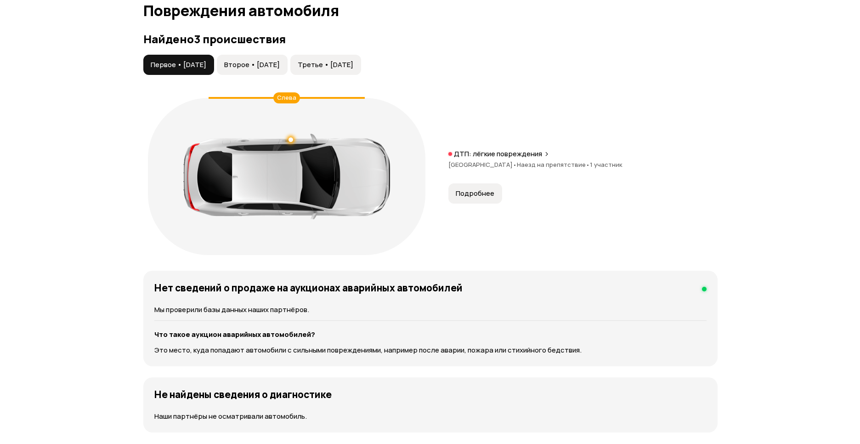
scroll to position [951, 0]
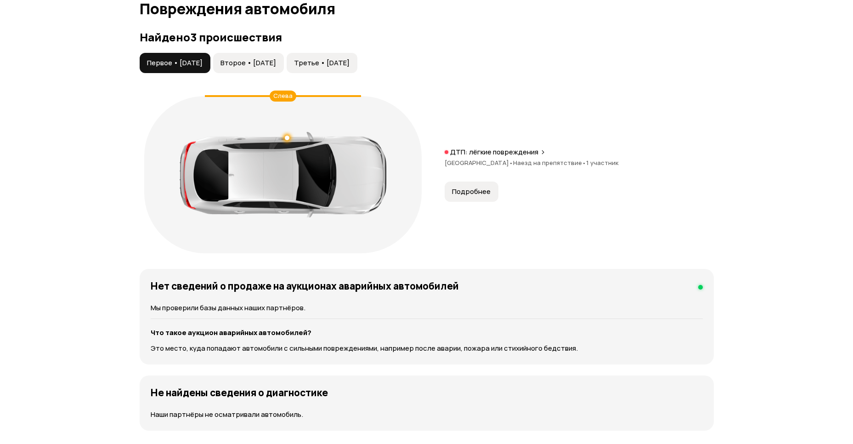
click at [469, 189] on span "Подробнее" at bounding box center [471, 191] width 39 height 9
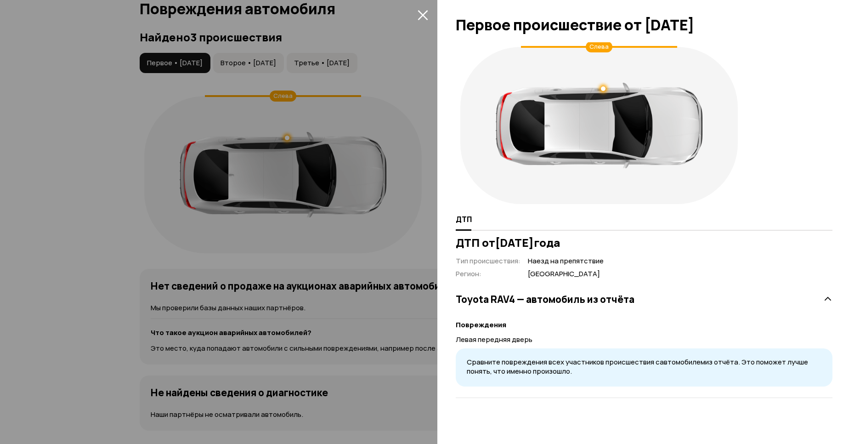
click at [426, 15] on icon "закрыть" at bounding box center [422, 15] width 11 height 11
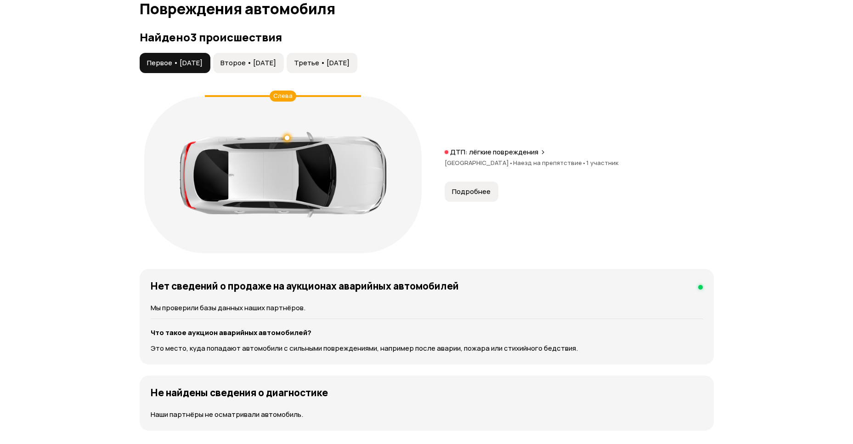
click at [258, 60] on span "Второе • 09 июл 2020" at bounding box center [248, 62] width 56 height 9
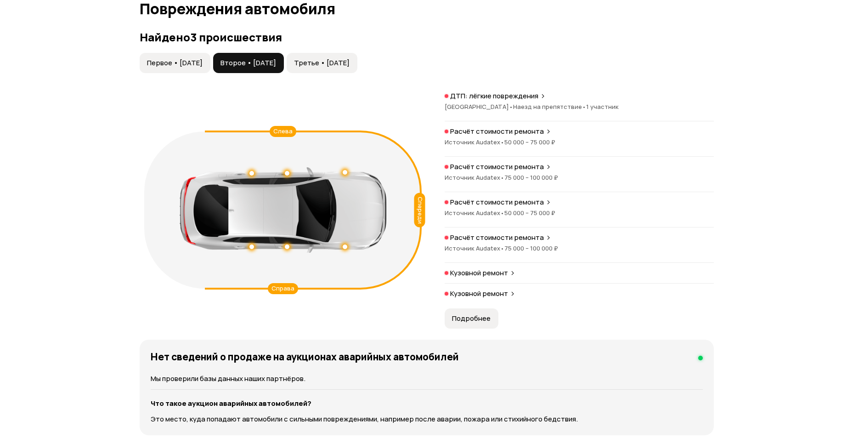
click at [479, 314] on span "Подробнее" at bounding box center [471, 318] width 39 height 9
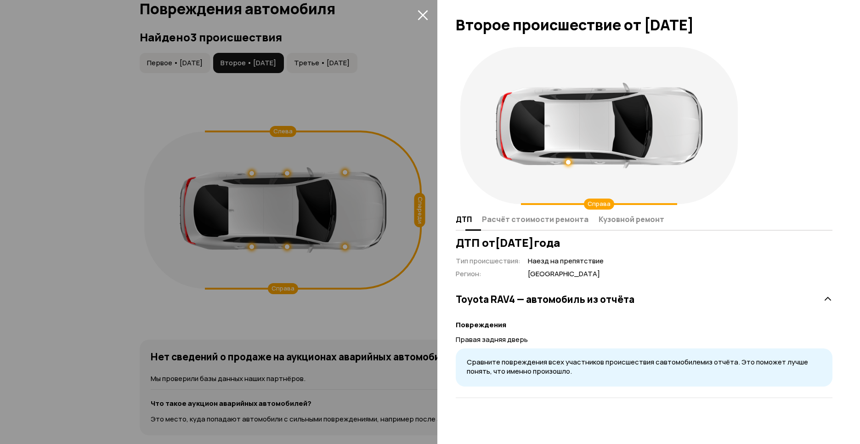
click at [513, 222] on span "Расчёт стоимости ремонта" at bounding box center [535, 218] width 107 height 9
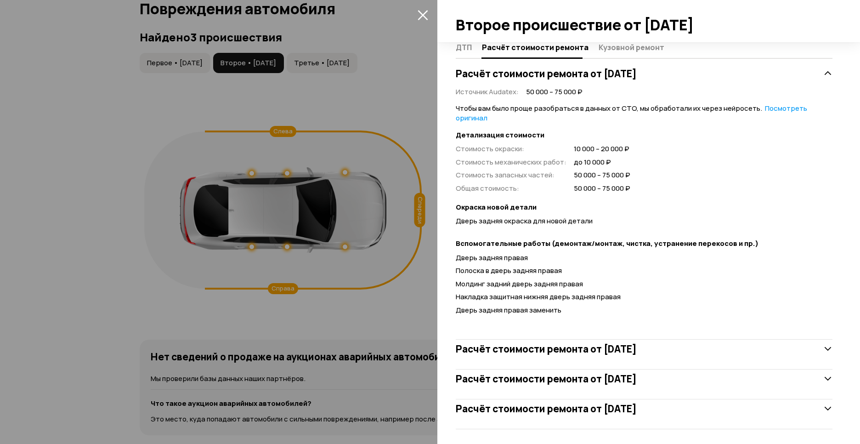
scroll to position [175, 0]
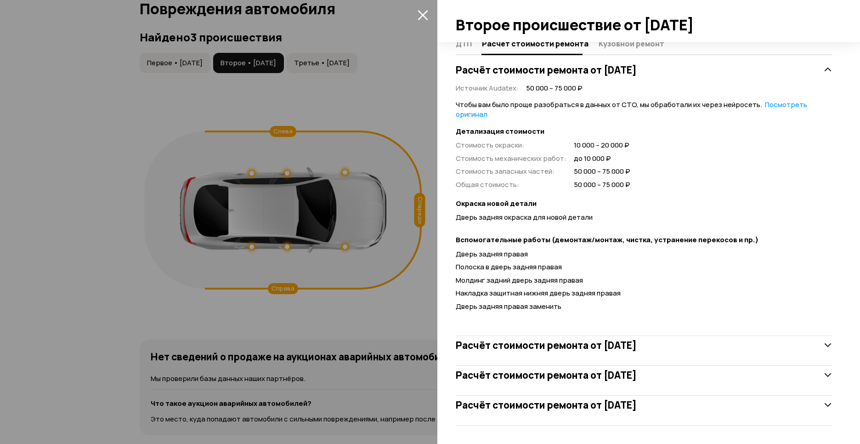
click at [823, 343] on icon at bounding box center [827, 344] width 9 height 9
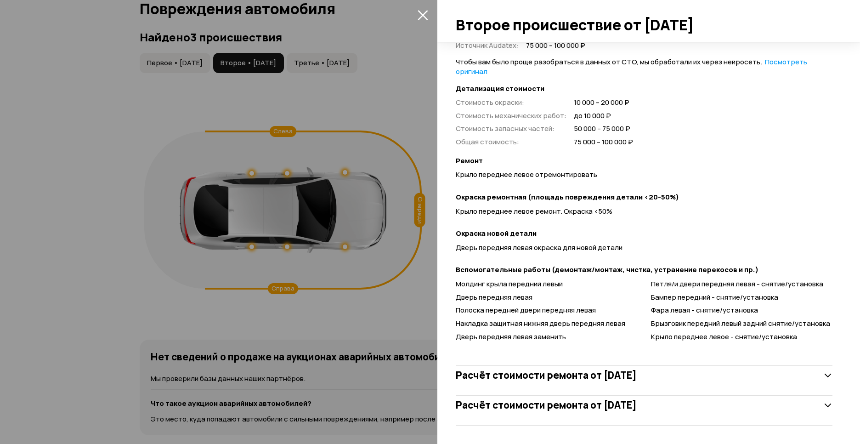
scroll to position [499, 0]
click at [820, 369] on div "Расчёт стоимости ремонта от 13 сентября 2020 года" at bounding box center [643, 374] width 377 height 18
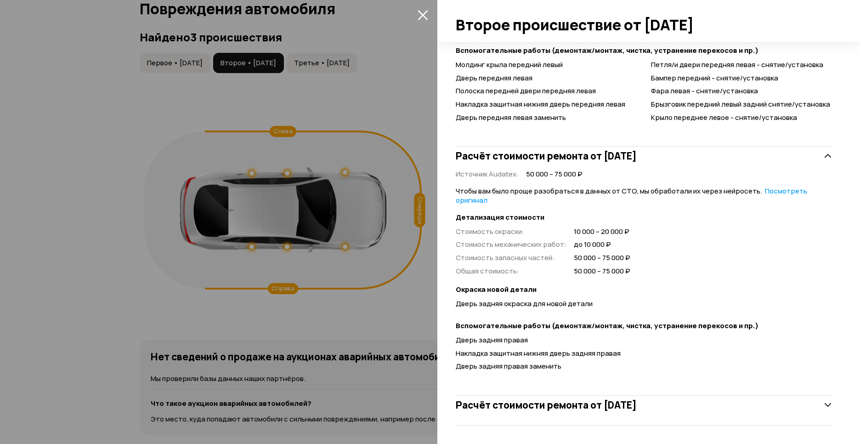
scroll to position [718, 0]
click at [823, 405] on icon at bounding box center [827, 404] width 9 height 9
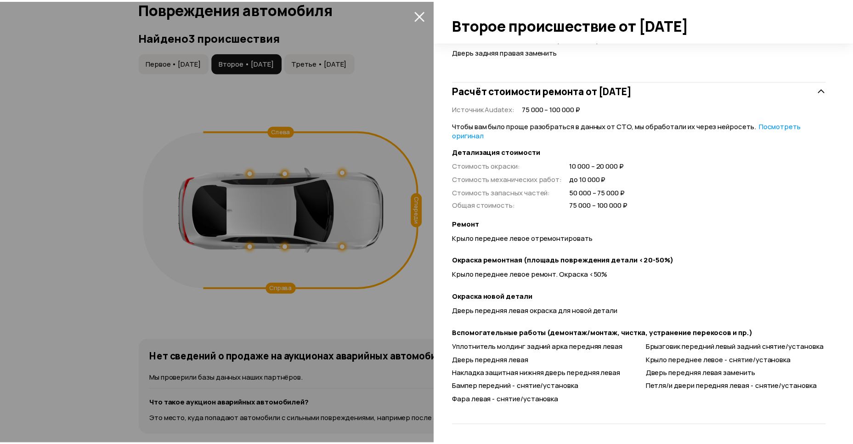
scroll to position [1034, 0]
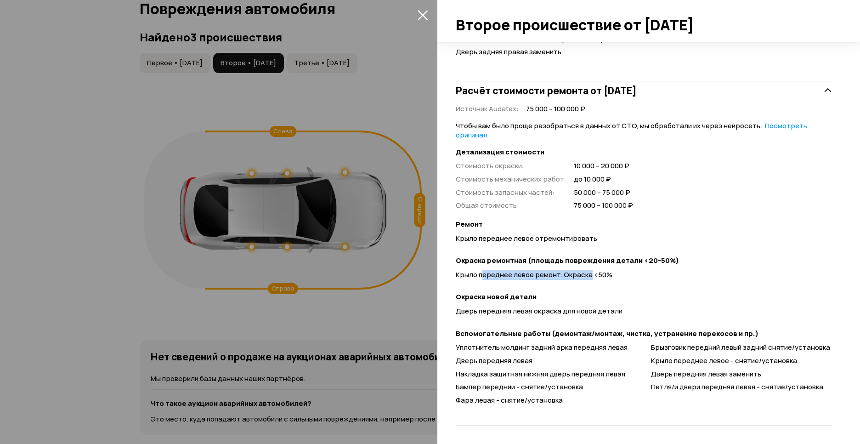
drag, startPoint x: 561, startPoint y: 276, endPoint x: 588, endPoint y: 276, distance: 27.1
click at [588, 276] on span "Крыло переднее левое ремонт. Окраска <50%" at bounding box center [533, 275] width 157 height 10
drag, startPoint x: 577, startPoint y: 308, endPoint x: 629, endPoint y: 308, distance: 52.3
click at [629, 308] on div "Дверь передняя левая окраска для новой детали" at bounding box center [643, 311] width 377 height 10
drag, startPoint x: 425, startPoint y: 12, endPoint x: 416, endPoint y: 12, distance: 8.3
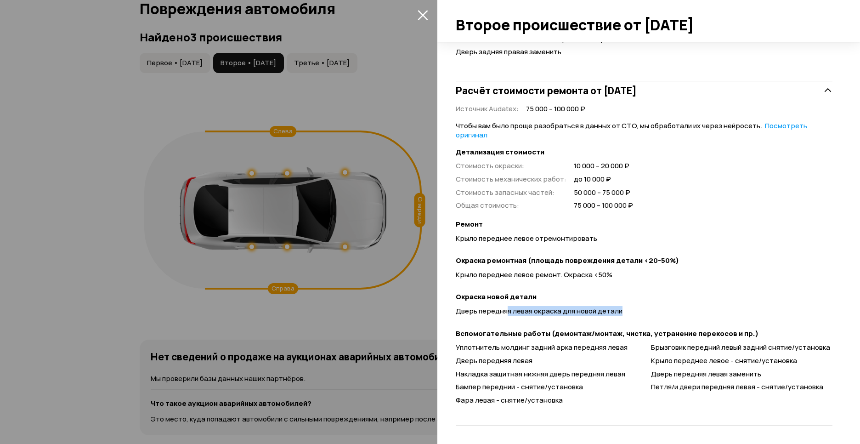
click at [423, 12] on icon "закрыть" at bounding box center [422, 15] width 11 height 11
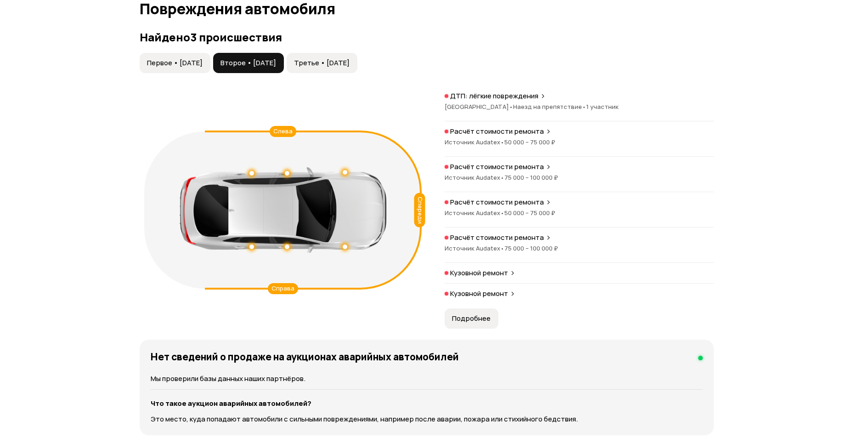
click at [180, 60] on span "Первое • 04 сен 2019" at bounding box center [175, 62] width 56 height 9
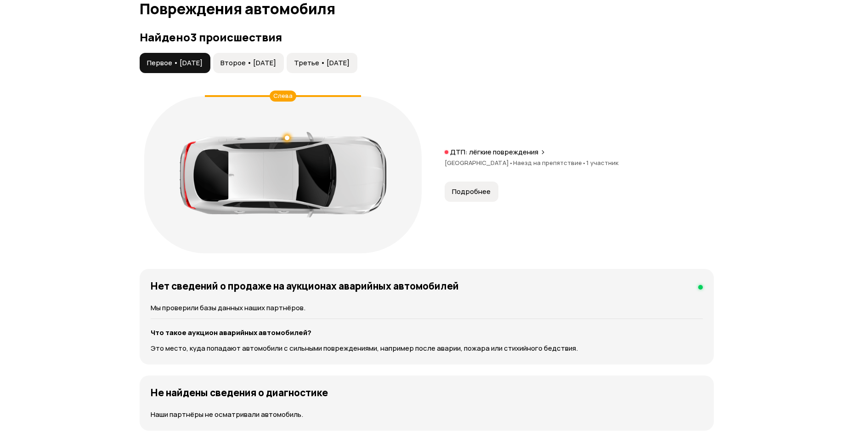
click at [475, 189] on span "Подробнее" at bounding box center [471, 191] width 39 height 9
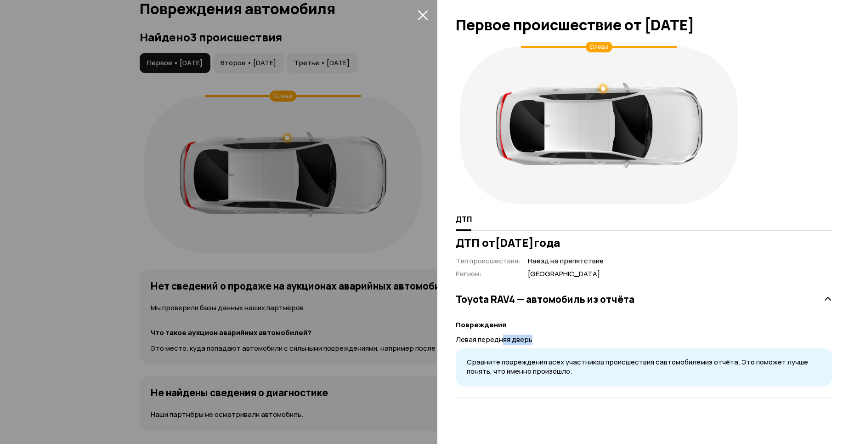
drag, startPoint x: 503, startPoint y: 337, endPoint x: 567, endPoint y: 344, distance: 64.2
click at [567, 344] on div "Повреждения Левая передняя дверь Сравните повреждения всех участников происшест…" at bounding box center [643, 347] width 377 height 78
drag, startPoint x: 567, startPoint y: 344, endPoint x: 592, endPoint y: 253, distance: 94.8
click at [718, 311] on div "Повреждения Левая передняя дверь Сравните повреждения всех участников происшест…" at bounding box center [643, 347] width 377 height 78
click at [427, 12] on icon "закрыть" at bounding box center [422, 15] width 11 height 11
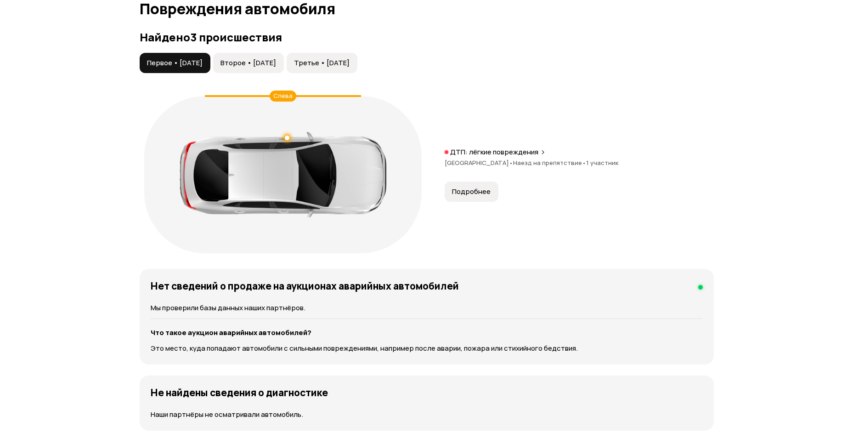
drag, startPoint x: 271, startPoint y: 63, endPoint x: 360, endPoint y: 58, distance: 88.8
click at [275, 63] on span "Второе • 09 июл 2020" at bounding box center [248, 62] width 56 height 9
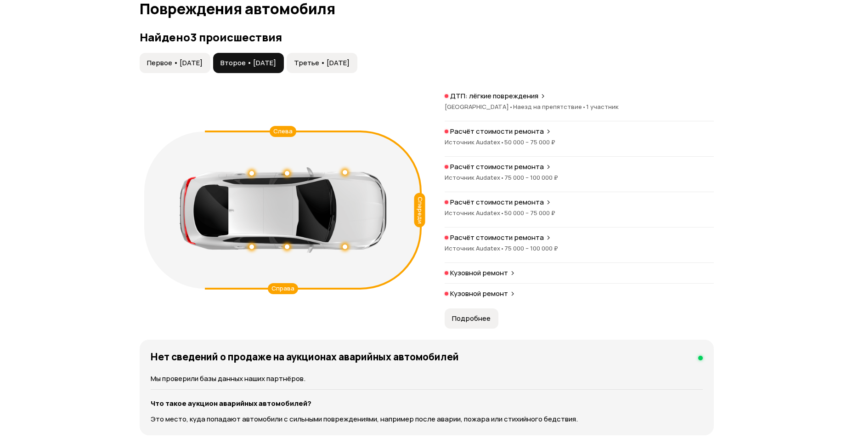
click at [349, 58] on span "Третье • 21 окт 2021" at bounding box center [322, 62] width 56 height 9
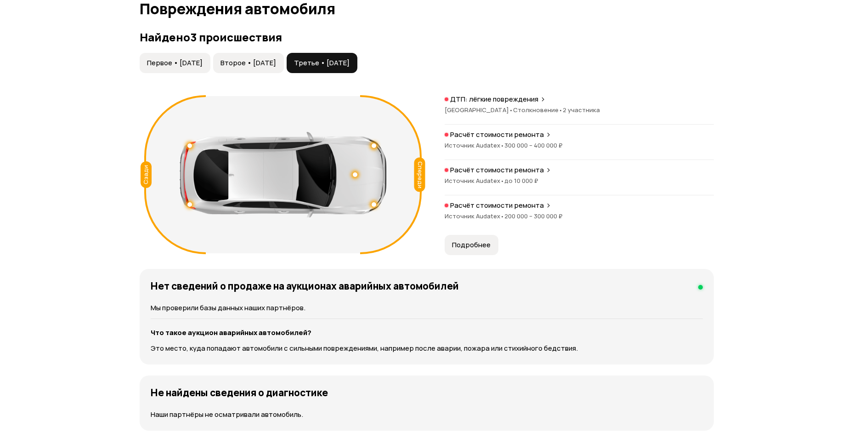
click at [479, 246] on span "Подробнее" at bounding box center [471, 244] width 39 height 9
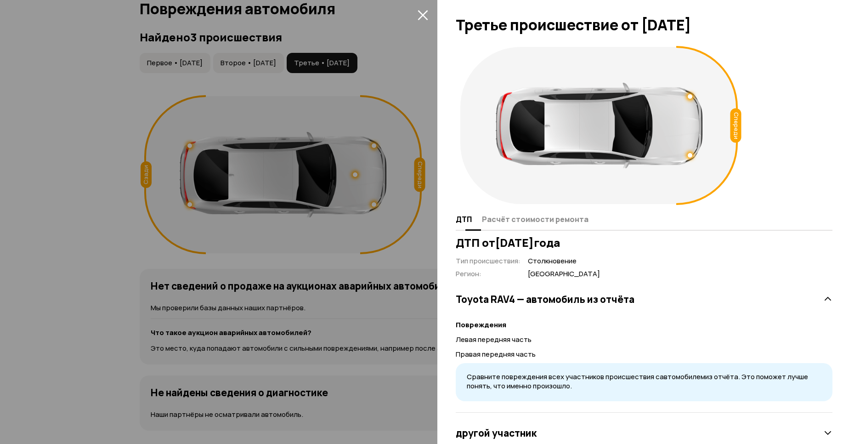
click at [504, 217] on span "Расчёт стоимости ремонта" at bounding box center [535, 218] width 107 height 9
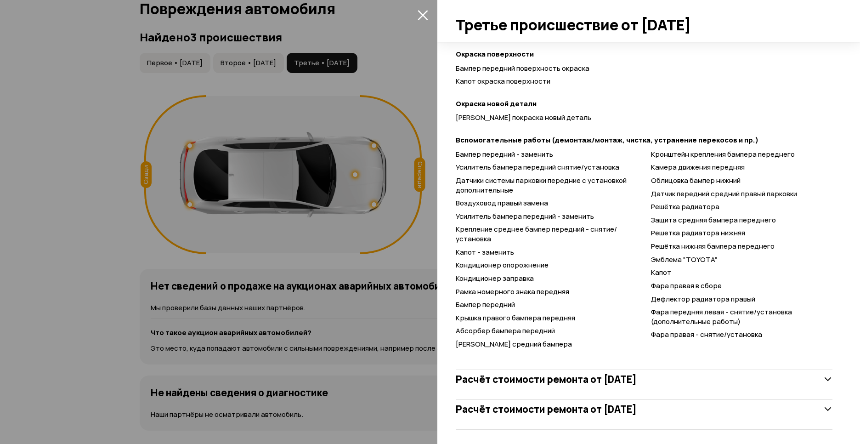
scroll to position [365, 0]
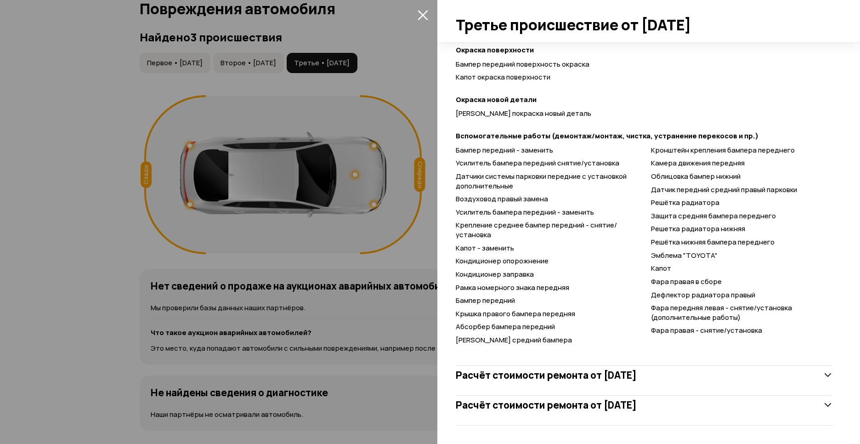
click at [823, 371] on icon at bounding box center [827, 374] width 9 height 9
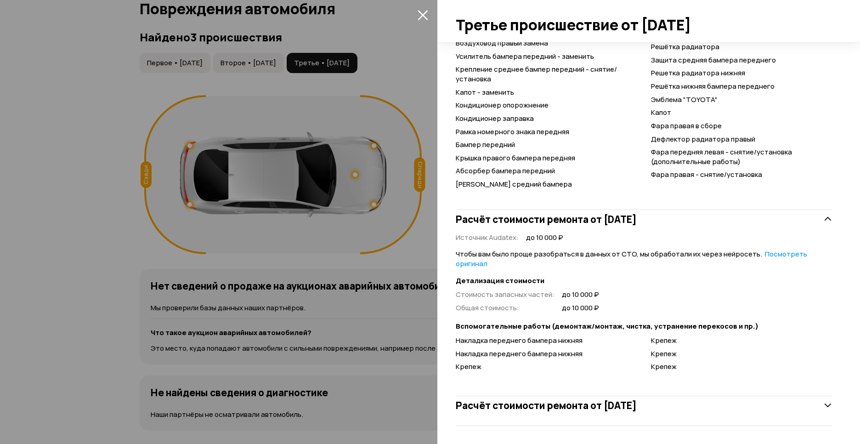
scroll to position [521, 0]
click at [823, 409] on icon at bounding box center [827, 404] width 9 height 9
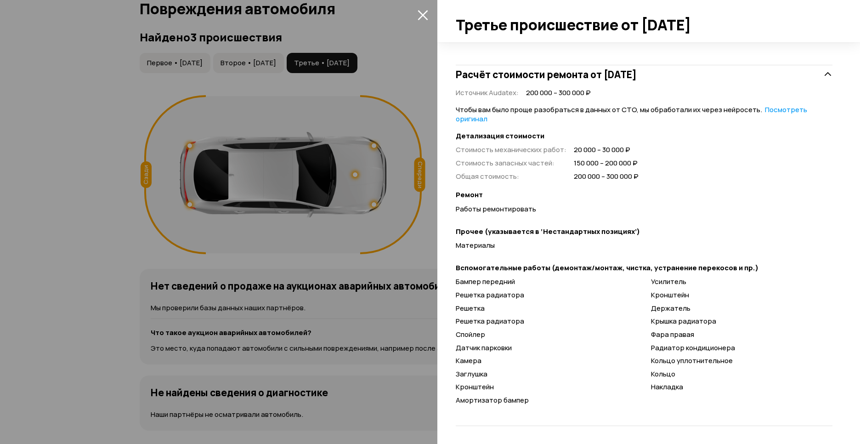
scroll to position [852, 0]
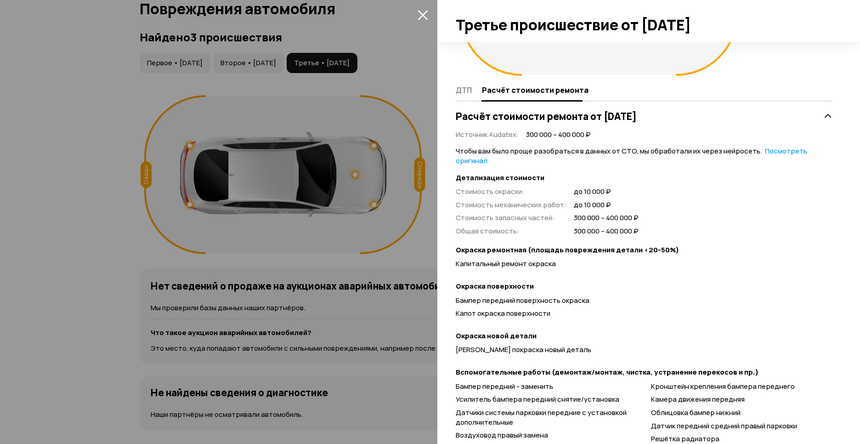
click at [418, 9] on button "закрыть" at bounding box center [422, 14] width 15 height 15
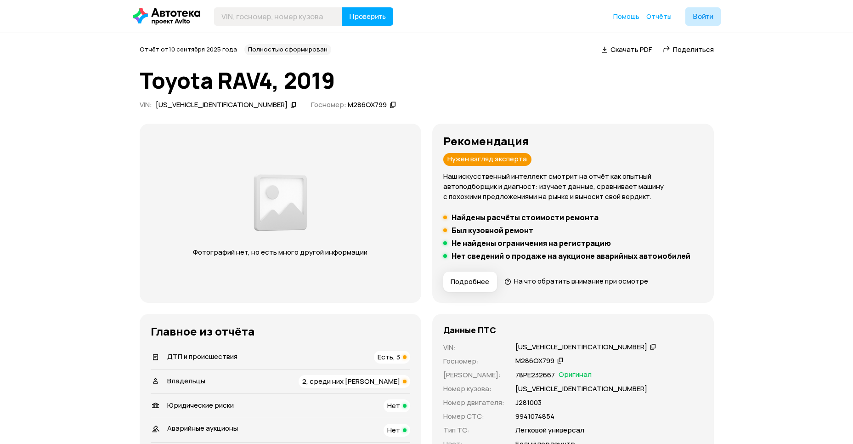
scroll to position [0, 0]
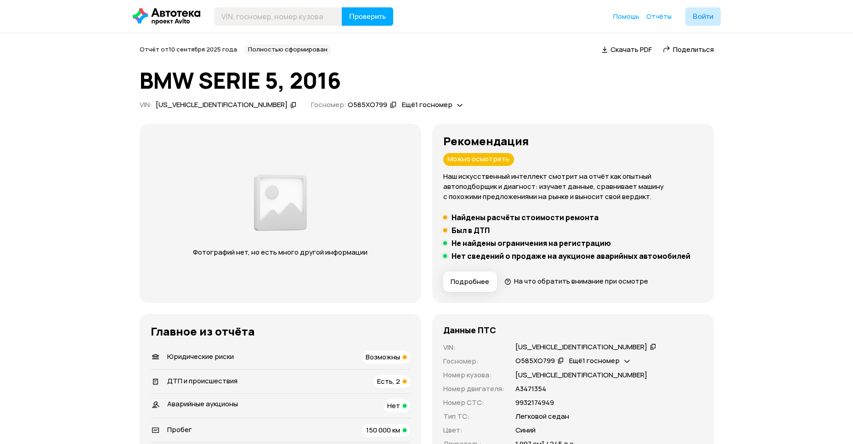
click at [275, 219] on img at bounding box center [280, 202] width 58 height 67
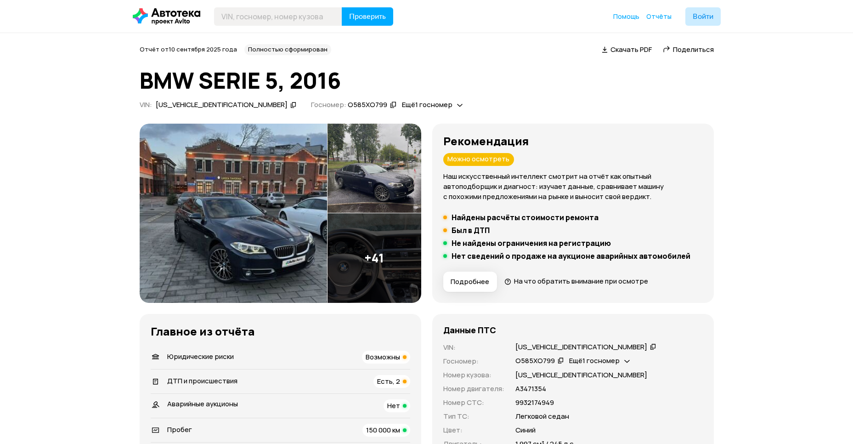
click at [235, 208] on img at bounding box center [233, 213] width 187 height 179
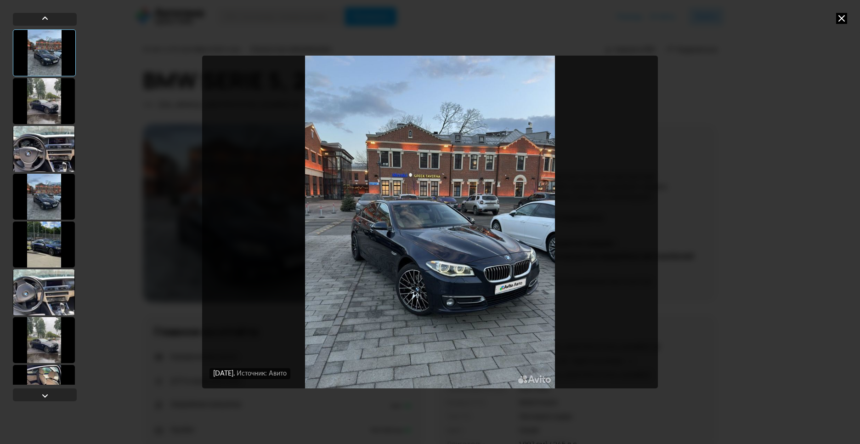
click at [355, 243] on img "Go to Slide 1" at bounding box center [429, 222] width 455 height 333
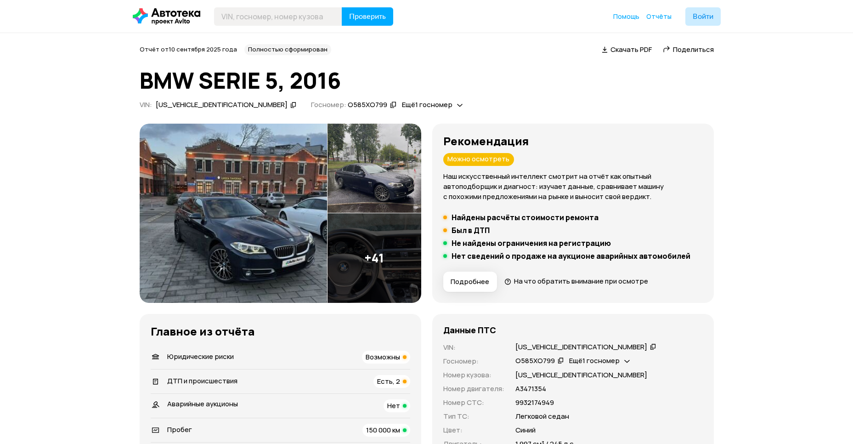
click at [235, 201] on img at bounding box center [233, 213] width 187 height 179
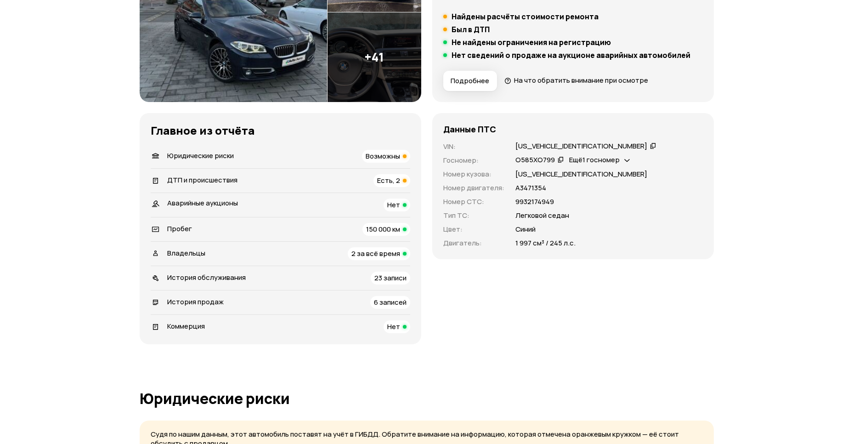
scroll to position [199, 0]
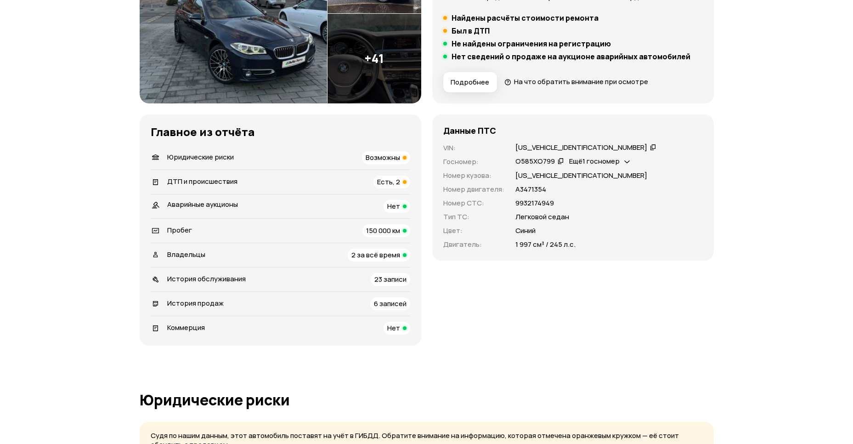
click at [194, 160] on span "Юридические риски" at bounding box center [200, 157] width 67 height 10
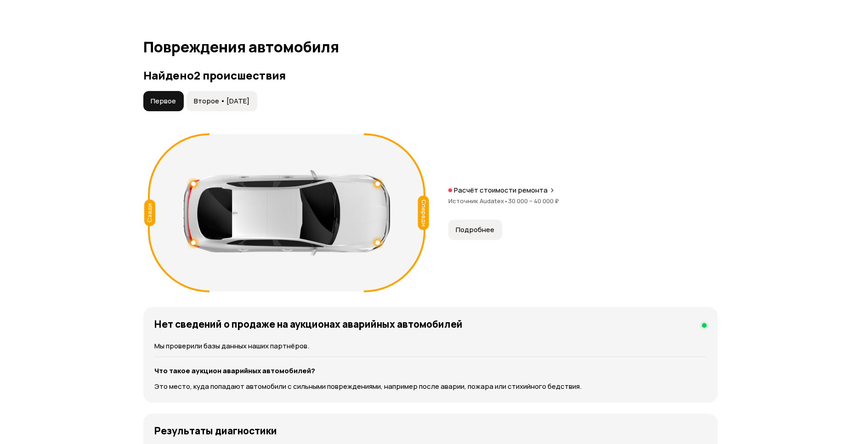
scroll to position [923, 0]
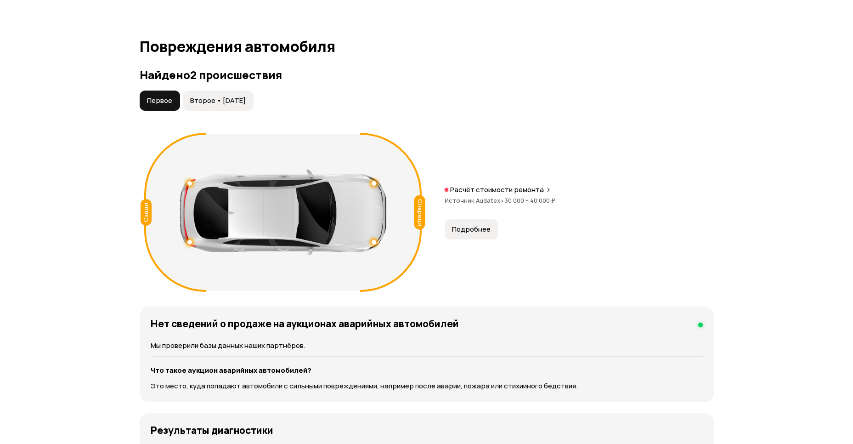
click at [482, 225] on span "Подробнее" at bounding box center [471, 229] width 39 height 9
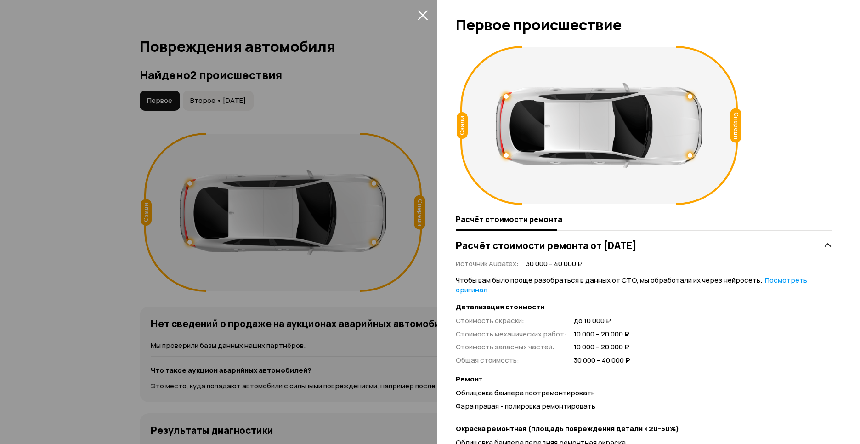
scroll to position [0, 0]
click at [417, 14] on button "закрыть" at bounding box center [422, 14] width 15 height 15
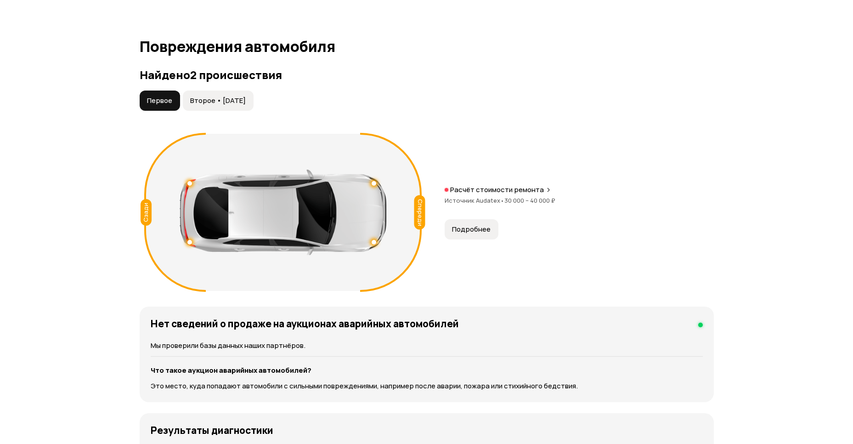
click at [217, 96] on span "Второе • [DATE]" at bounding box center [218, 100] width 56 height 9
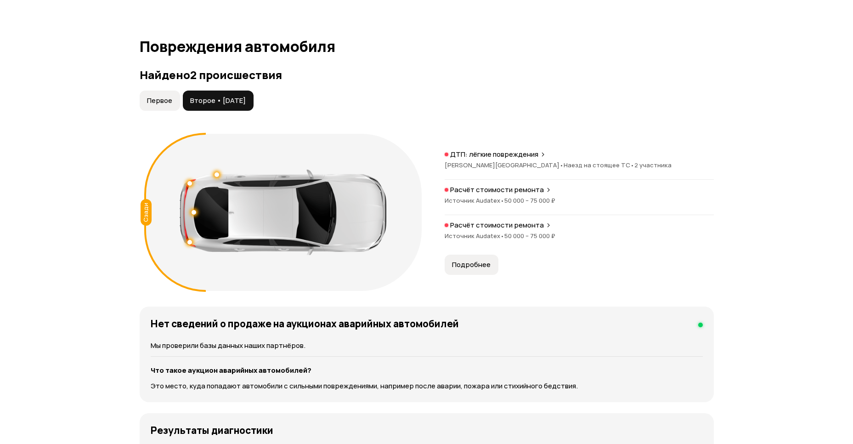
click at [480, 260] on span "Подробнее" at bounding box center [471, 264] width 39 height 9
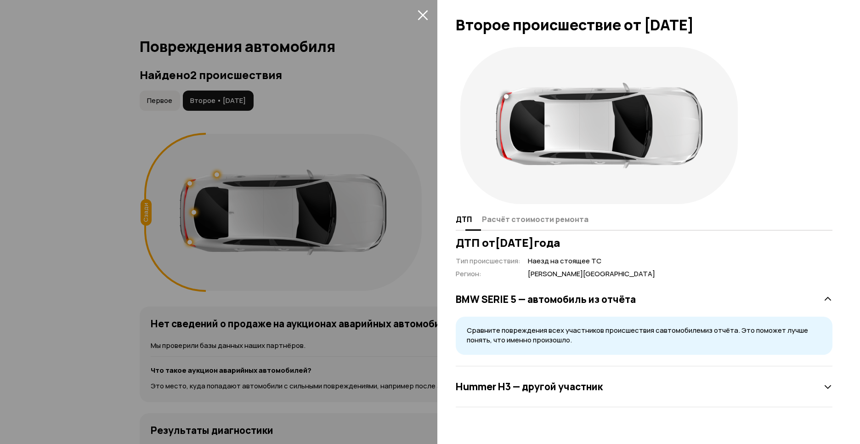
click at [543, 219] on span "Расчёт стоимости ремонта" at bounding box center [535, 218] width 107 height 9
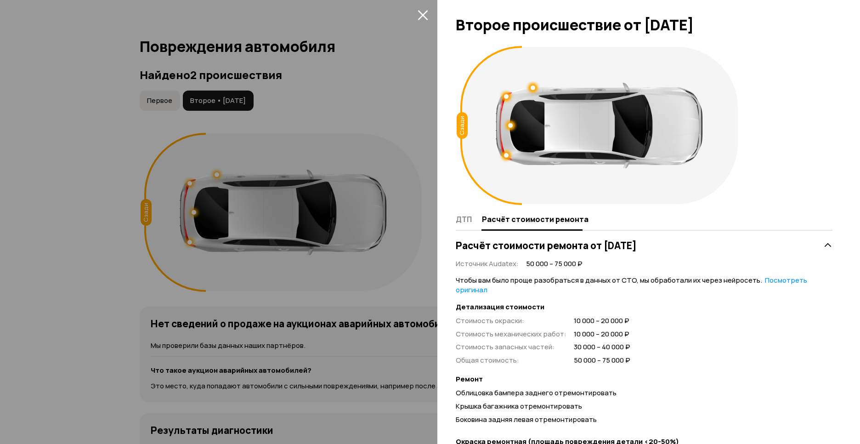
click at [423, 12] on icon "закрыть" at bounding box center [422, 15] width 11 height 11
